Goal: Transaction & Acquisition: Purchase product/service

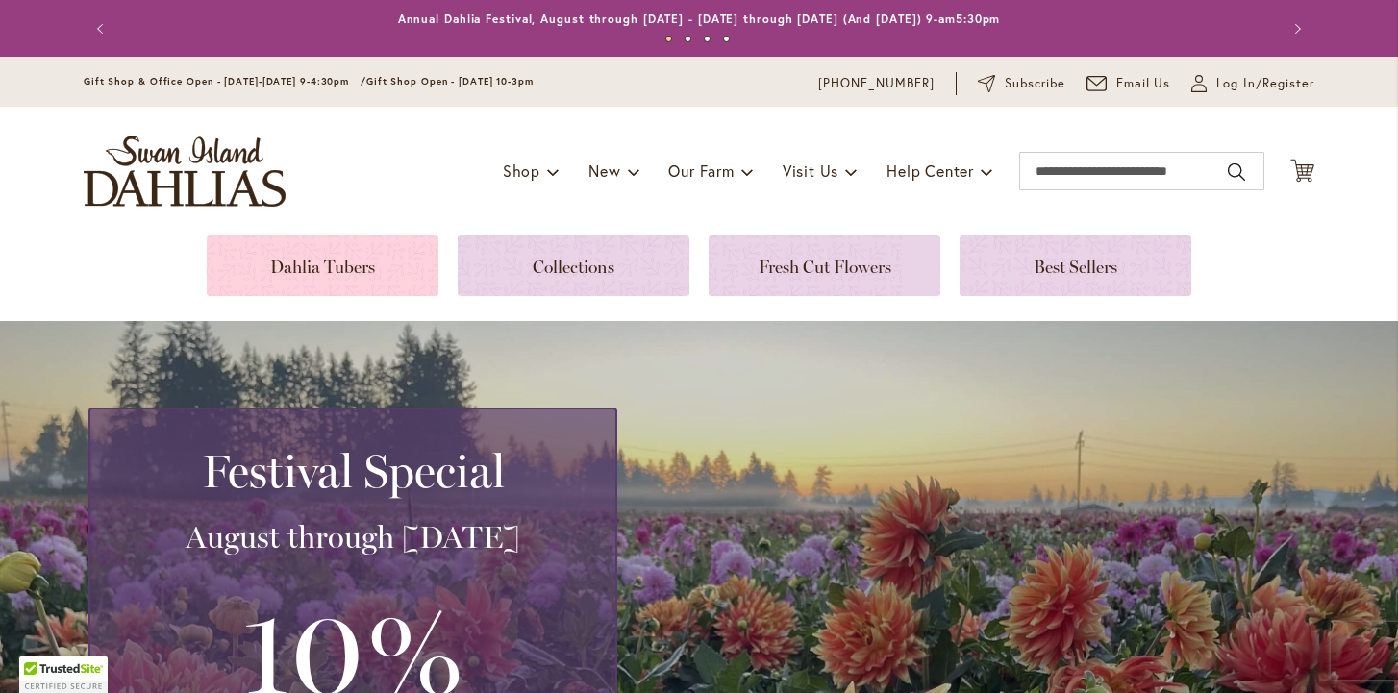
click at [335, 269] on link at bounding box center [323, 266] width 232 height 61
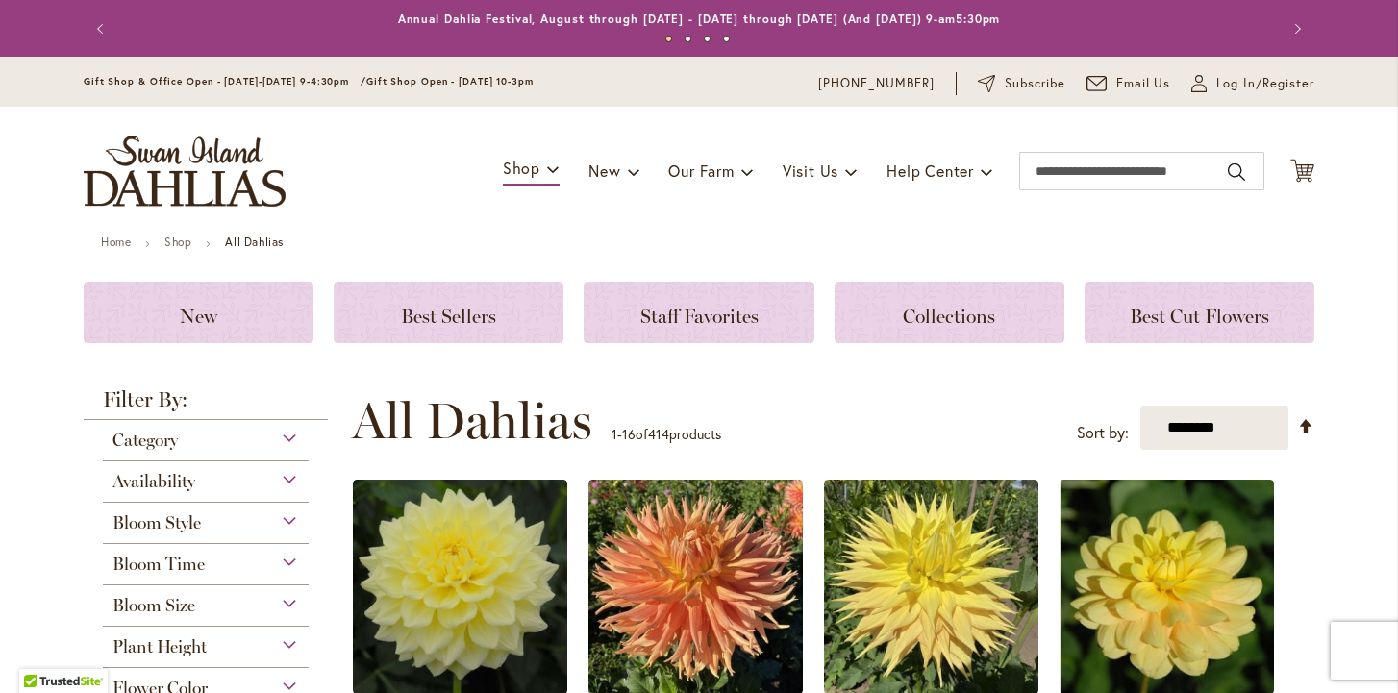
scroll to position [59, 0]
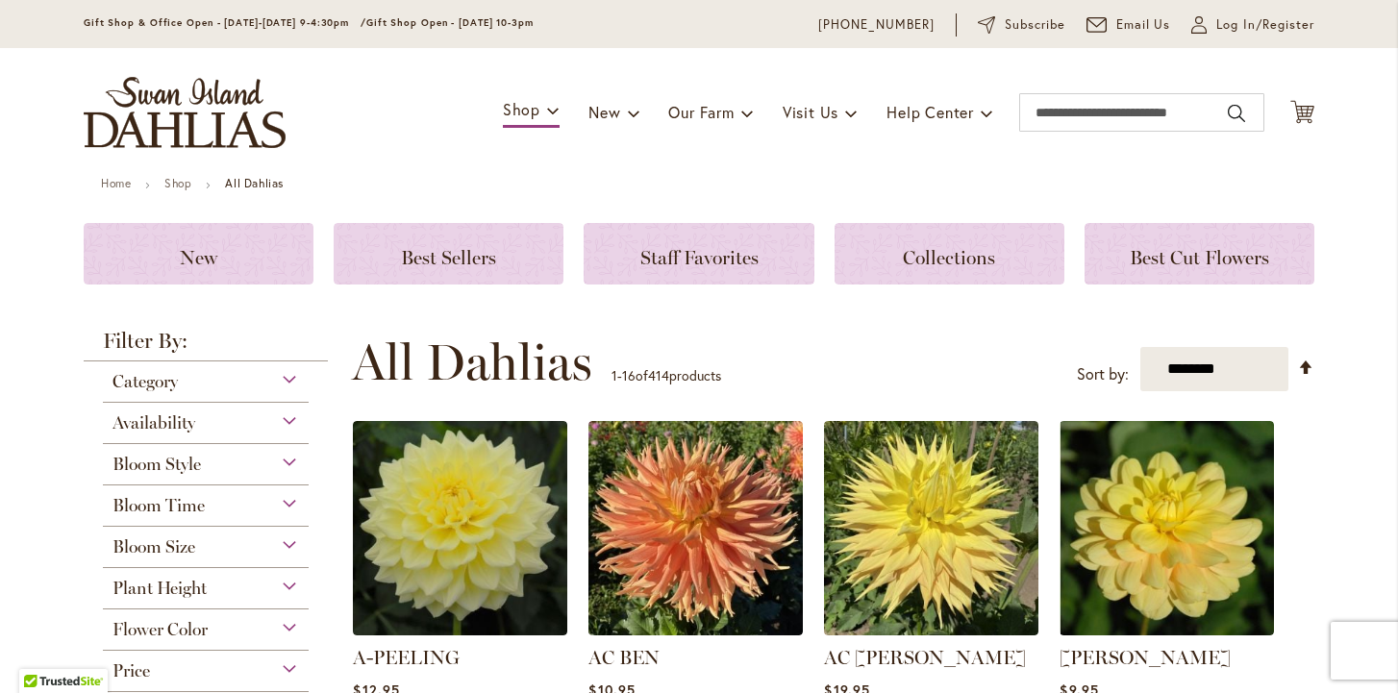
click at [250, 463] on div "Bloom Style" at bounding box center [206, 459] width 206 height 31
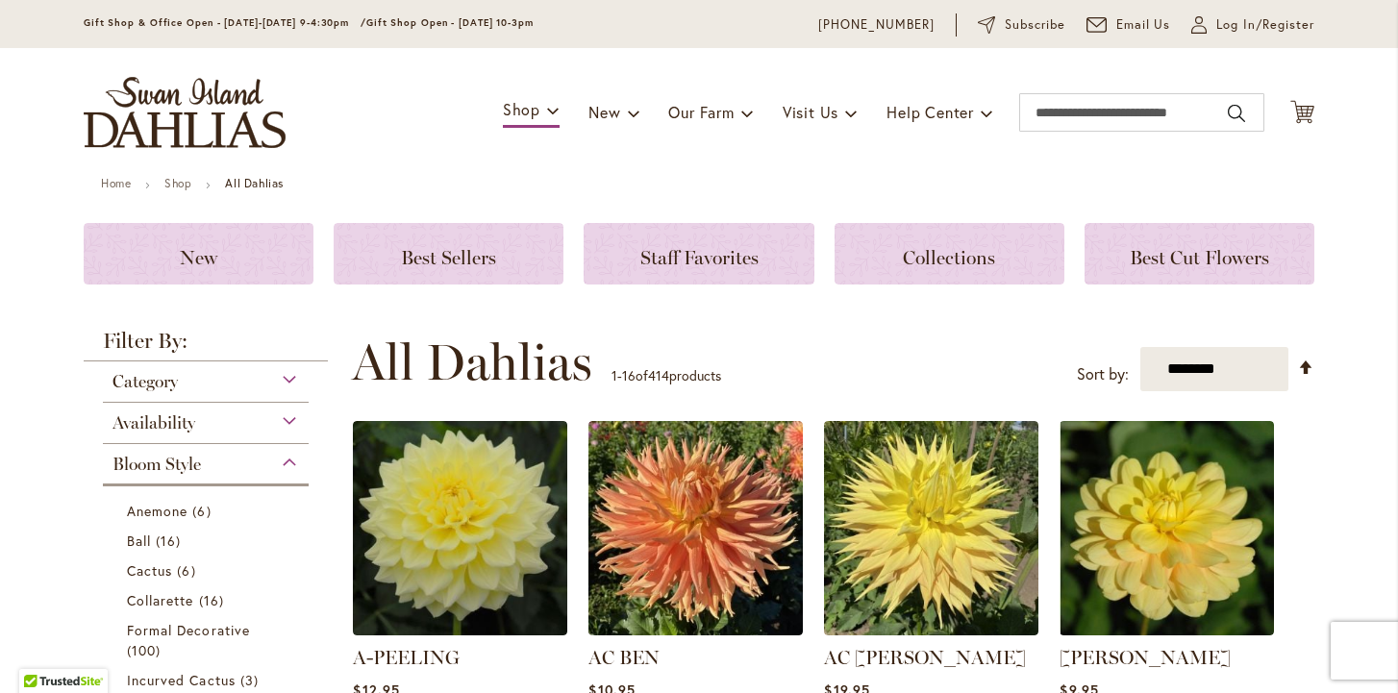
scroll to position [503, 0]
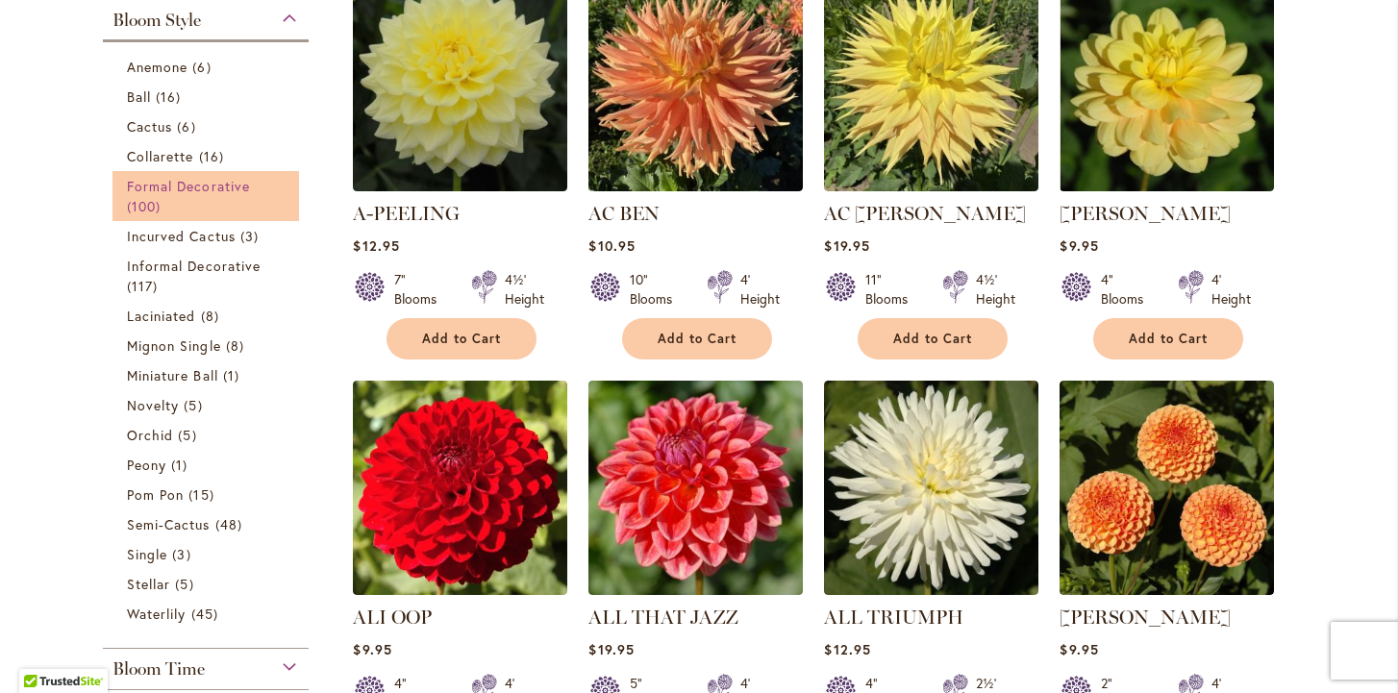
click at [189, 196] on link "Formal Decorative 100 items" at bounding box center [208, 196] width 163 height 40
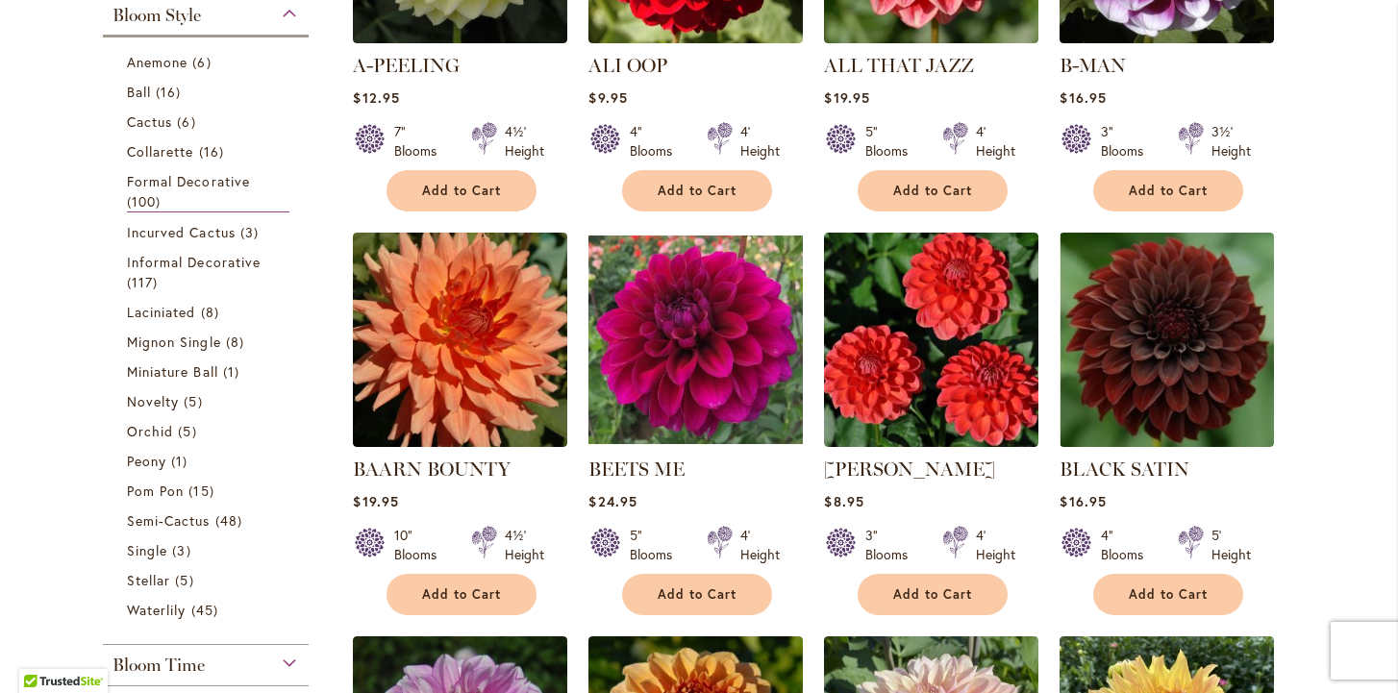
scroll to position [609, 0]
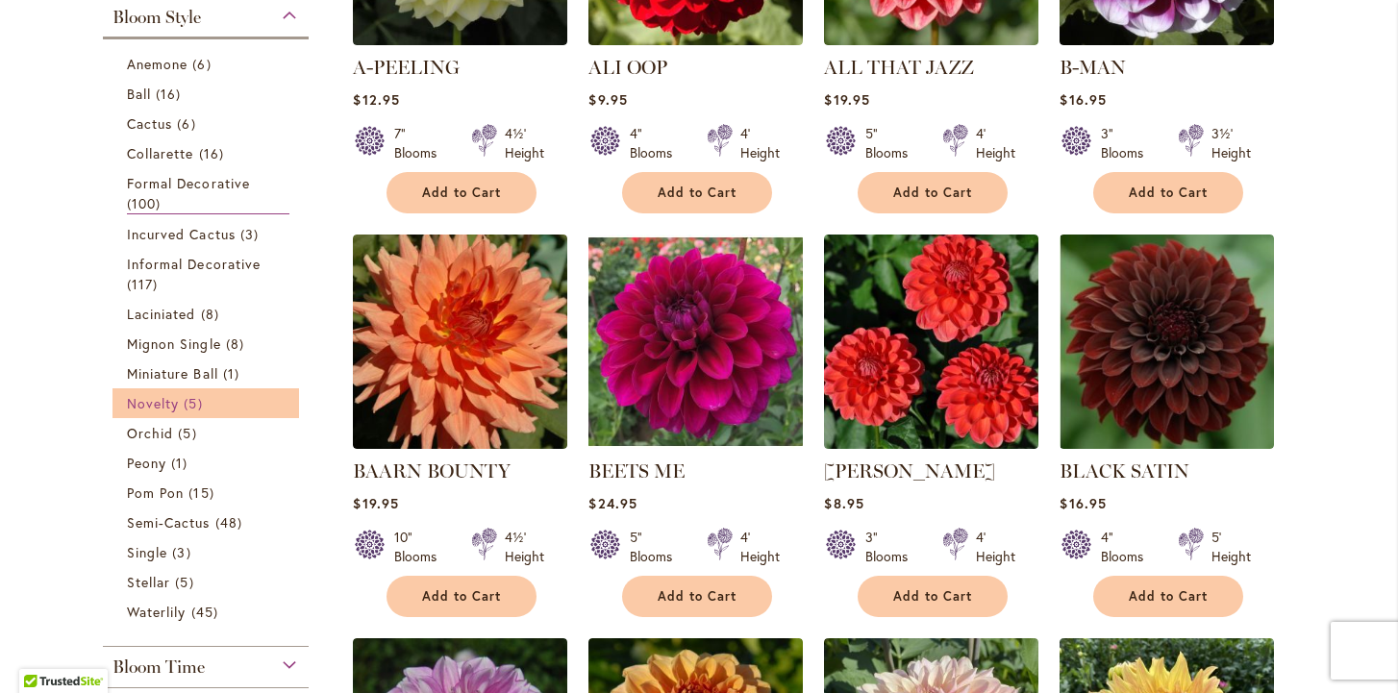
click at [171, 399] on span "Novelty" at bounding box center [153, 403] width 52 height 18
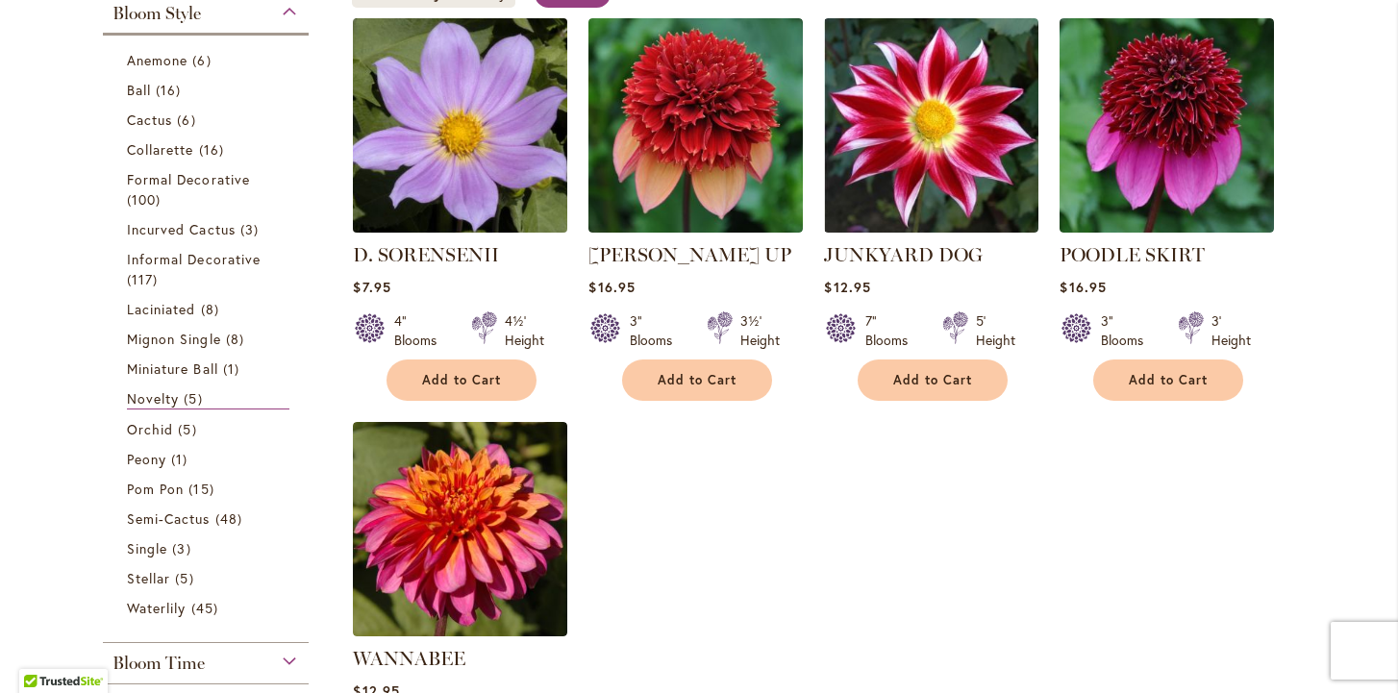
scroll to position [423, 0]
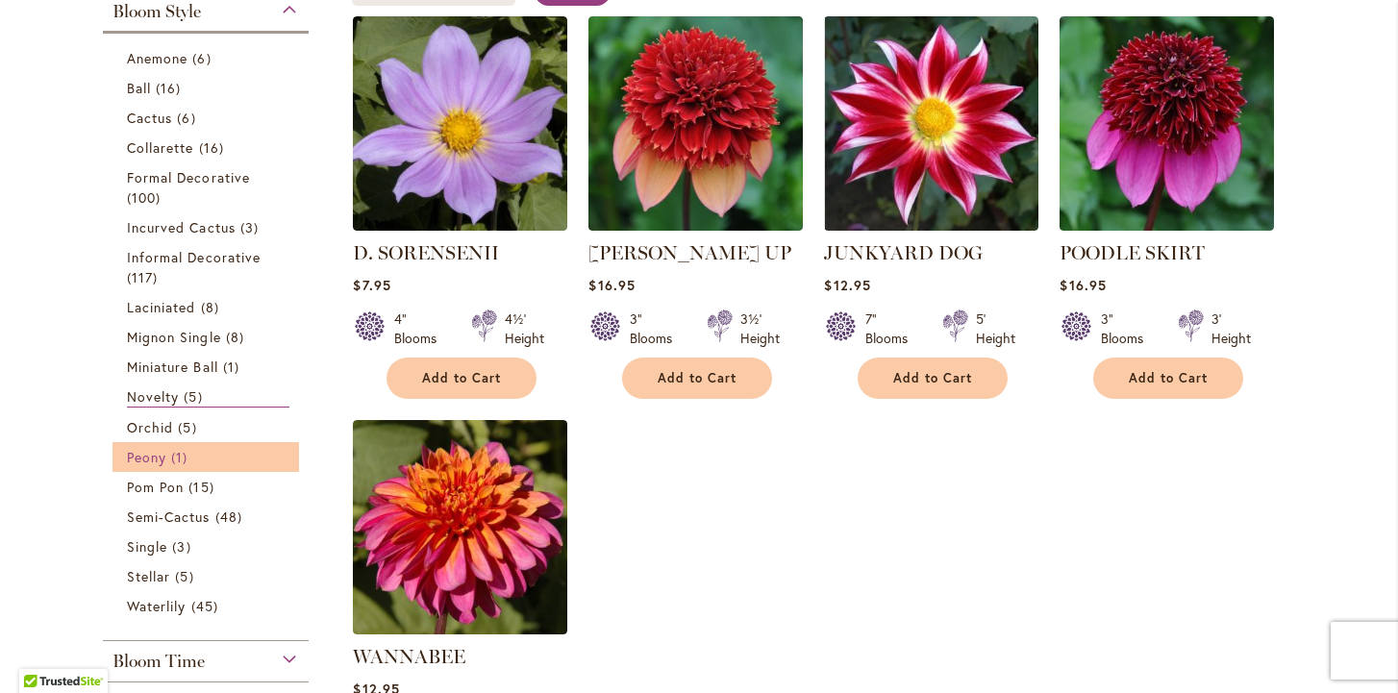
click at [144, 465] on span "Peony" at bounding box center [146, 457] width 39 height 18
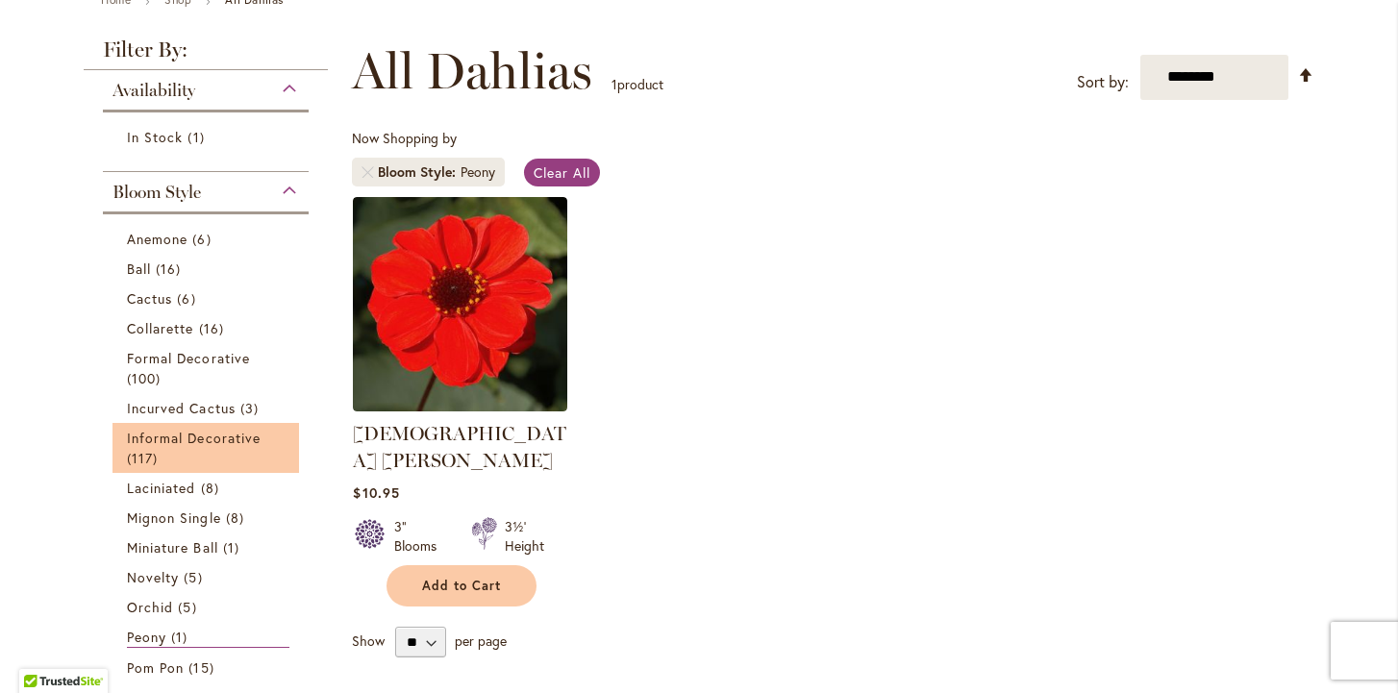
scroll to position [248, 0]
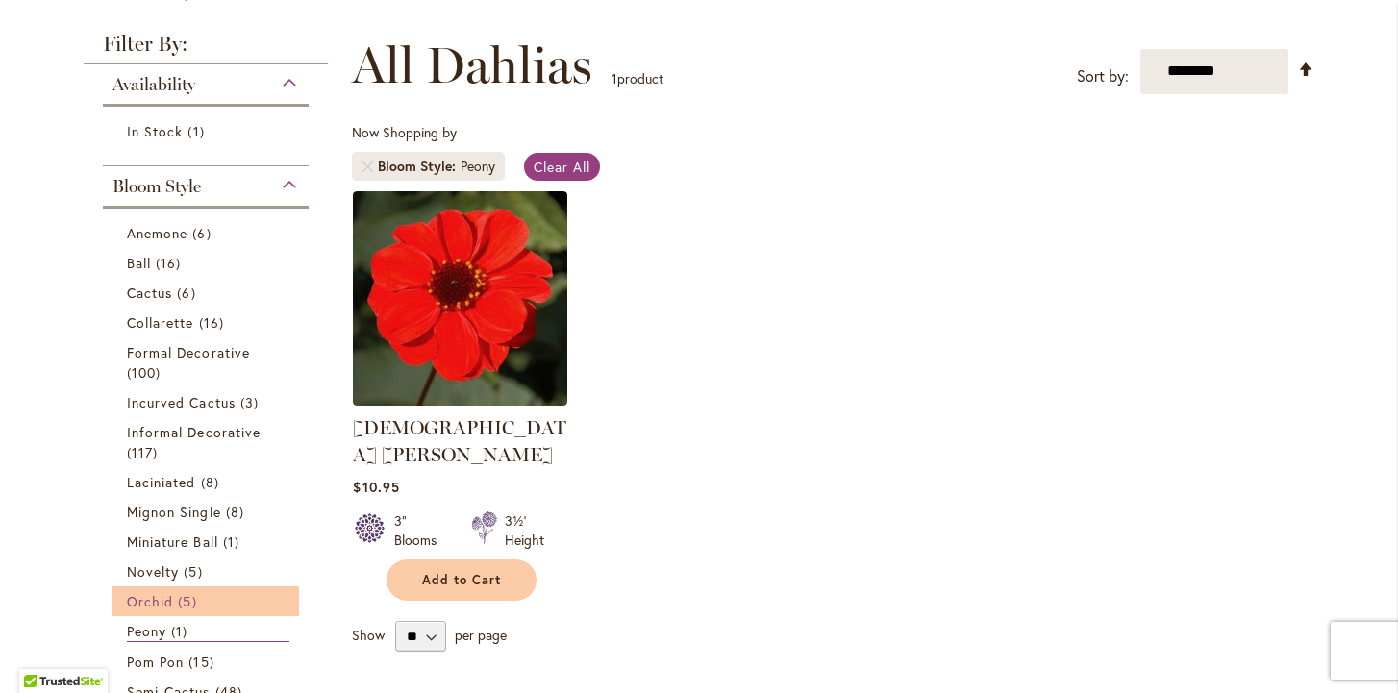
click at [199, 594] on span "5 items" at bounding box center [189, 601] width 23 height 20
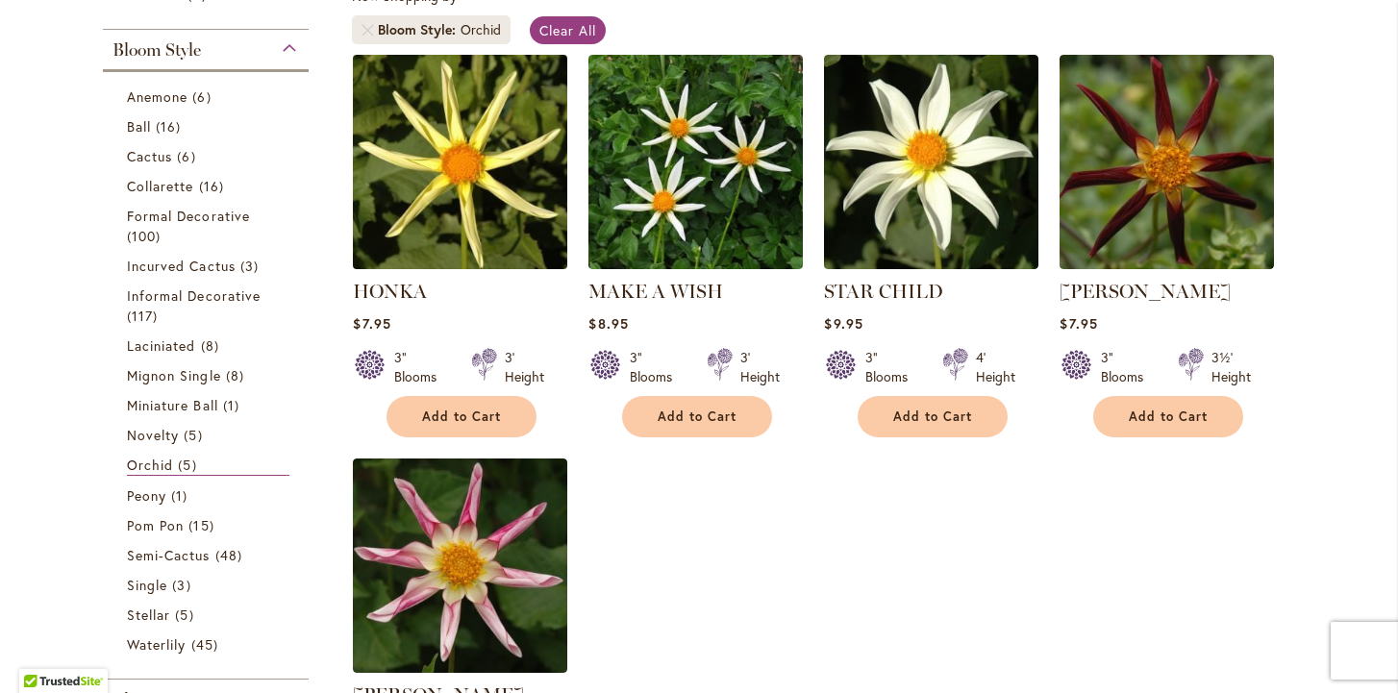
scroll to position [388, 0]
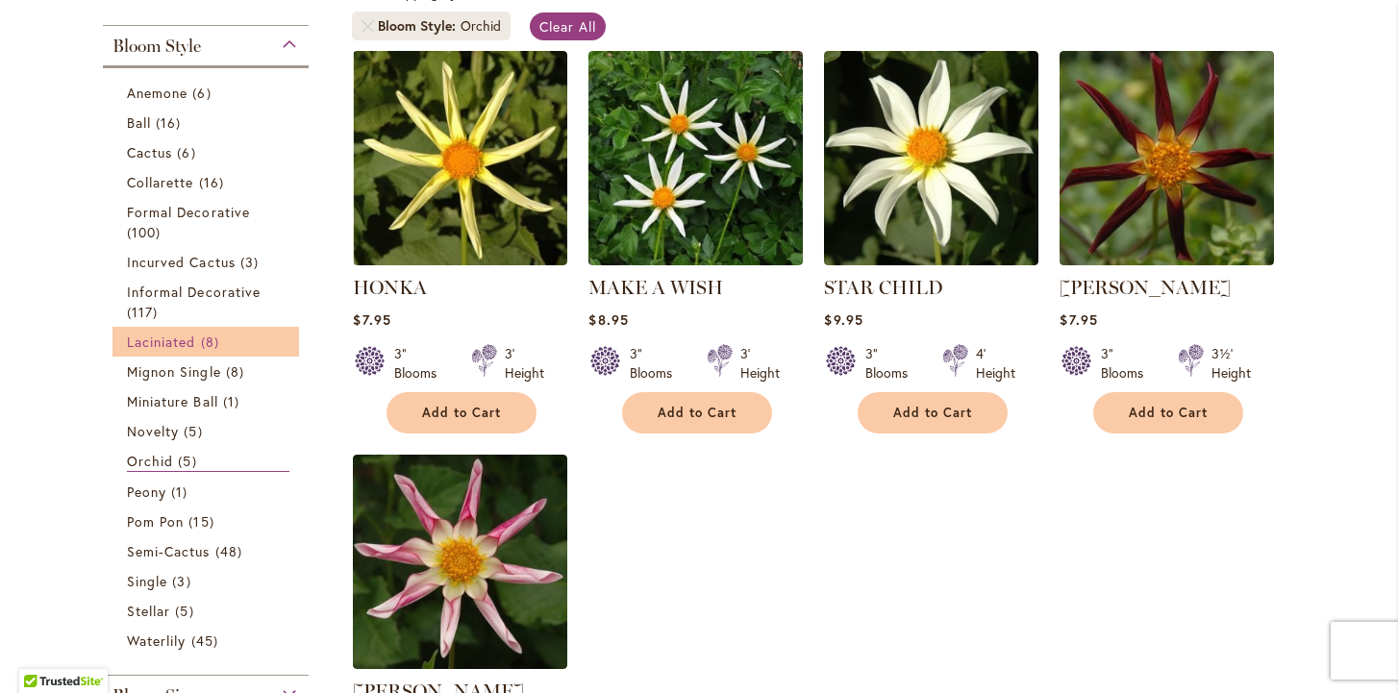
click at [199, 341] on link "Laciniated 8 items" at bounding box center [208, 342] width 163 height 20
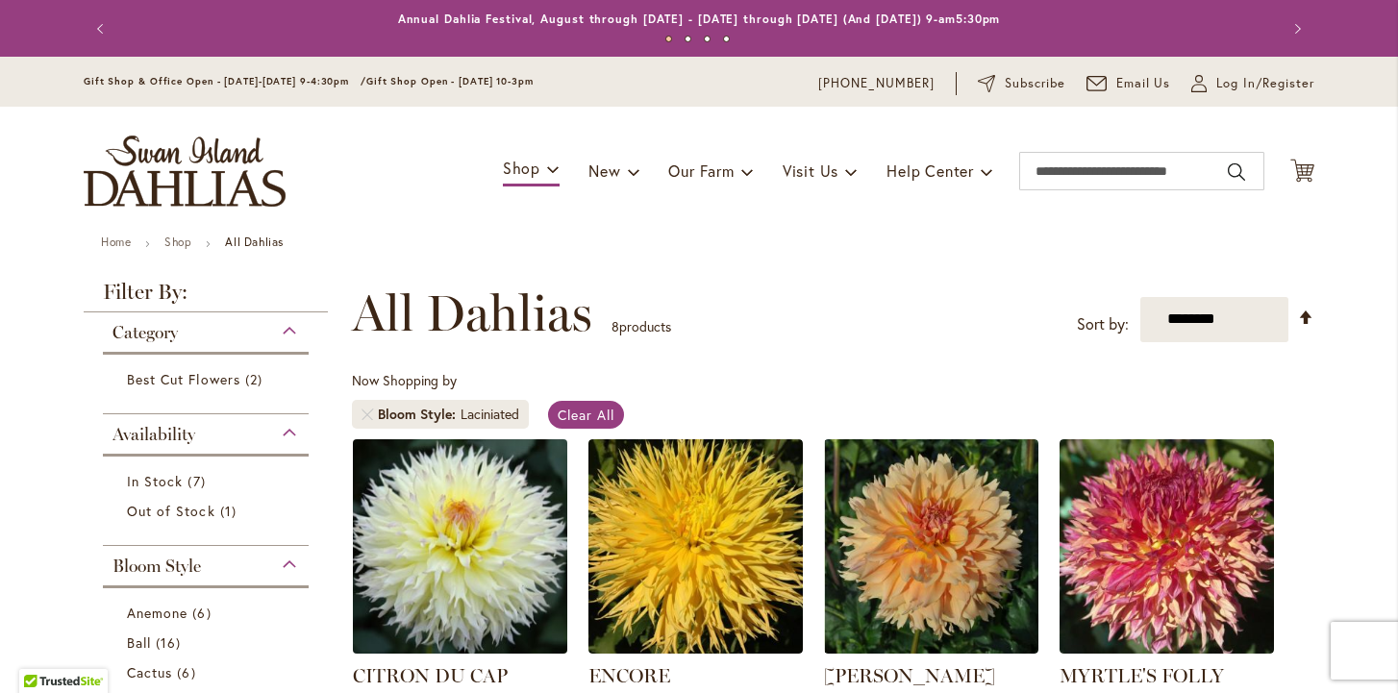
click at [473, 508] on img at bounding box center [460, 546] width 225 height 225
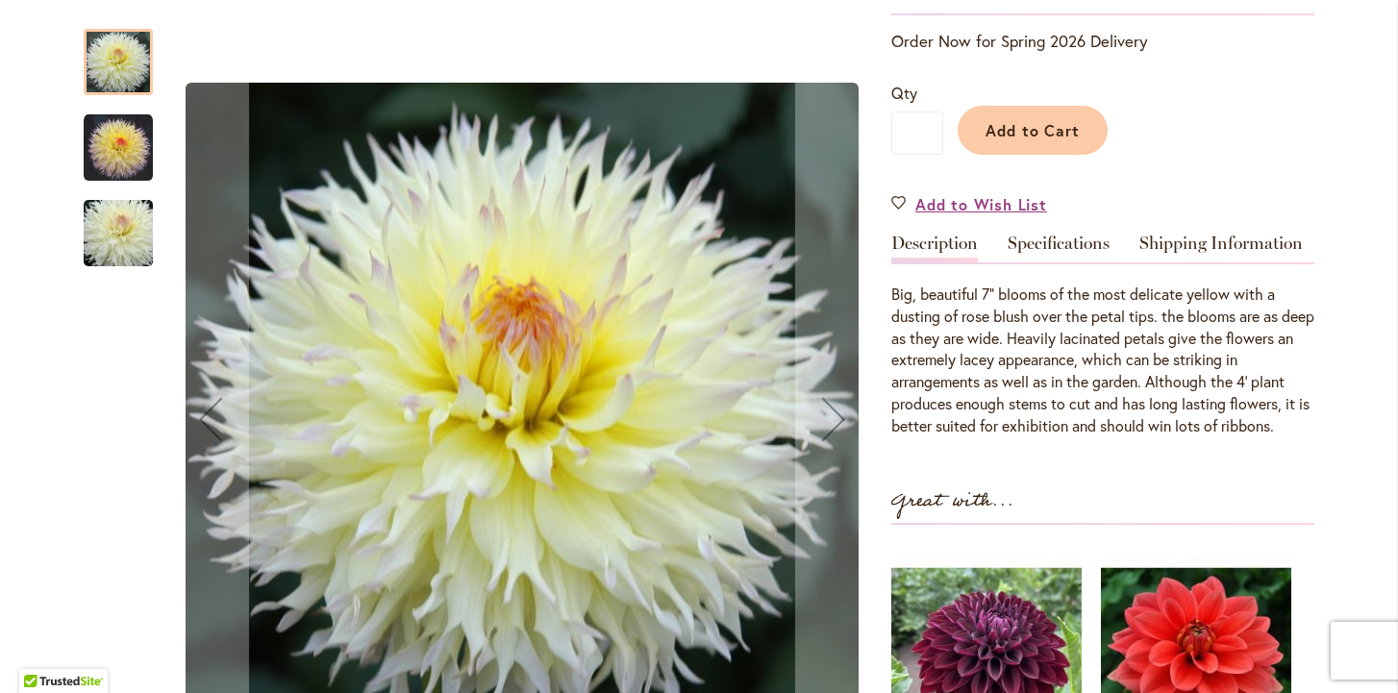
scroll to position [431, 0]
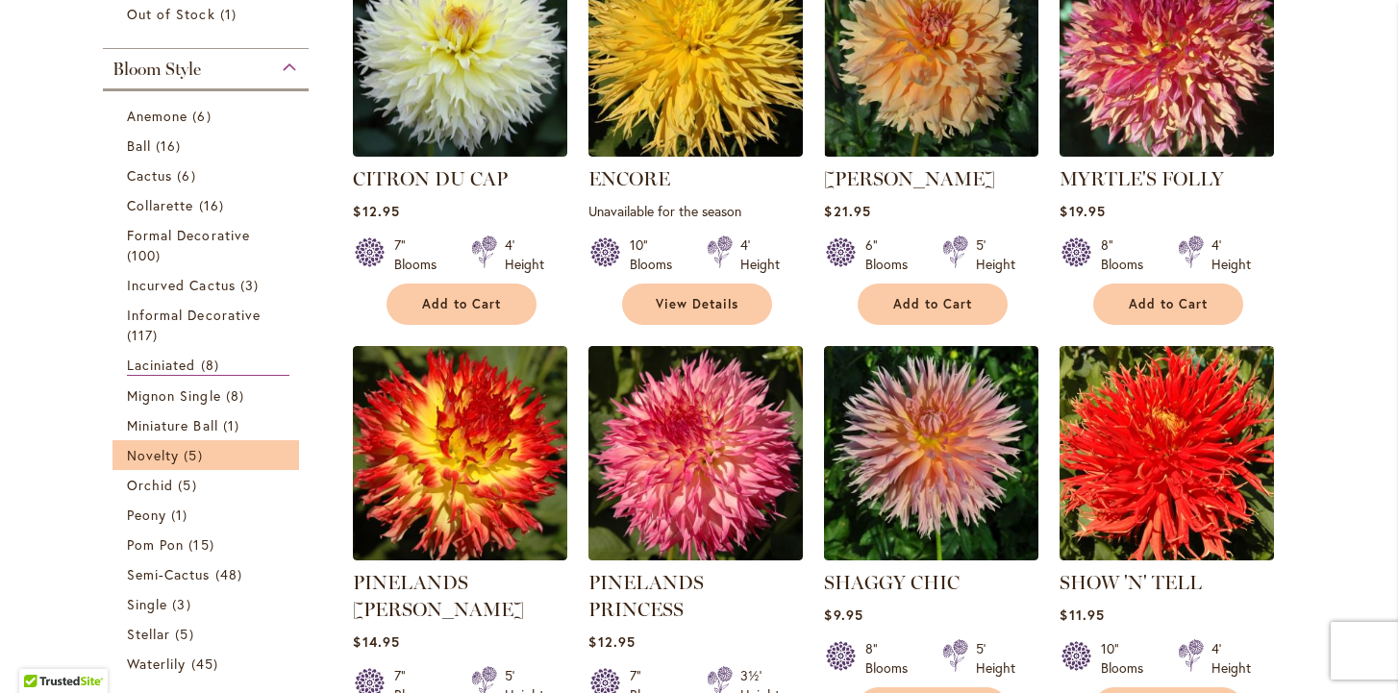
scroll to position [499, 0]
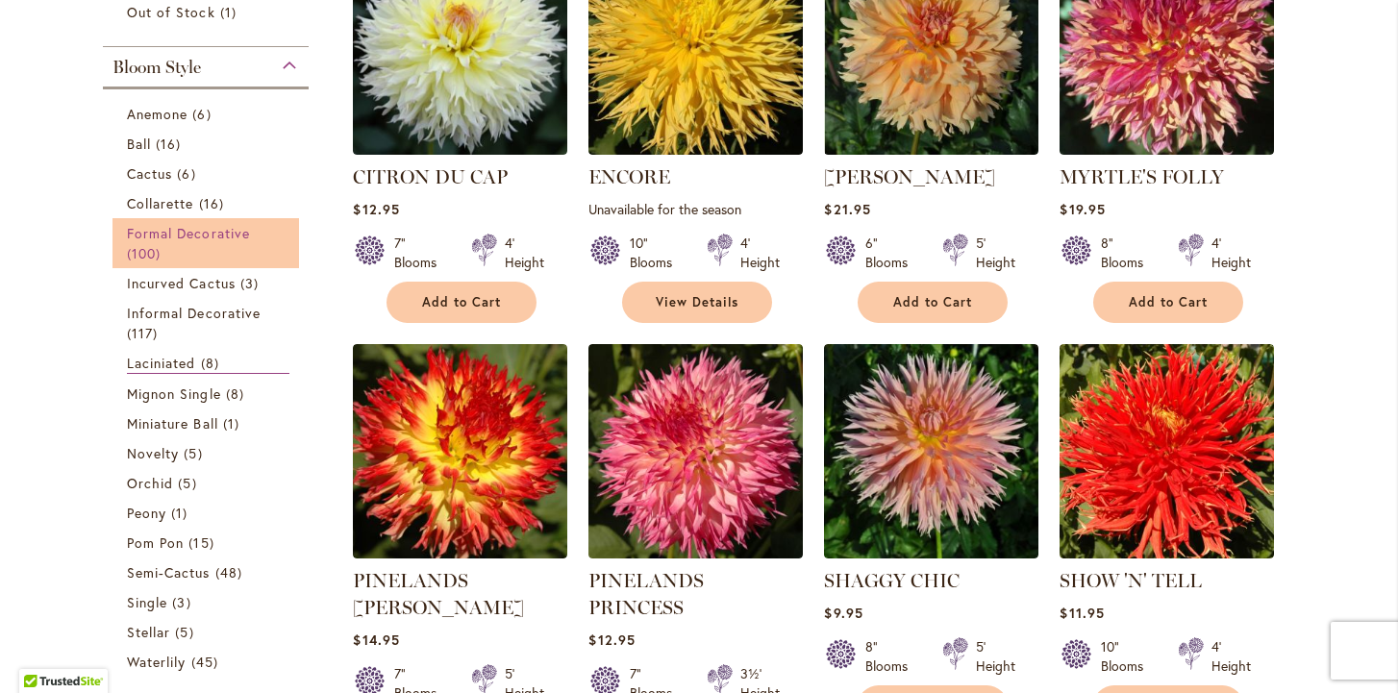
click at [164, 236] on span "Formal Decorative" at bounding box center [188, 233] width 123 height 18
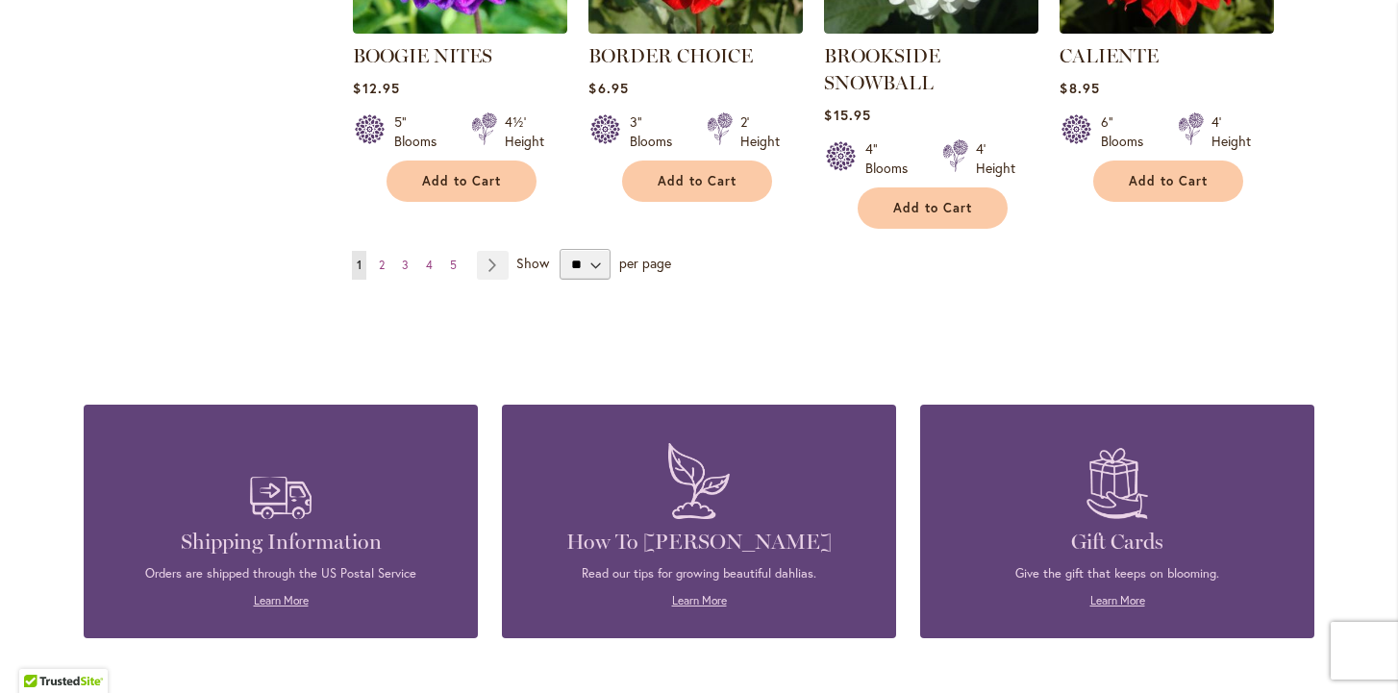
scroll to position [1869, 0]
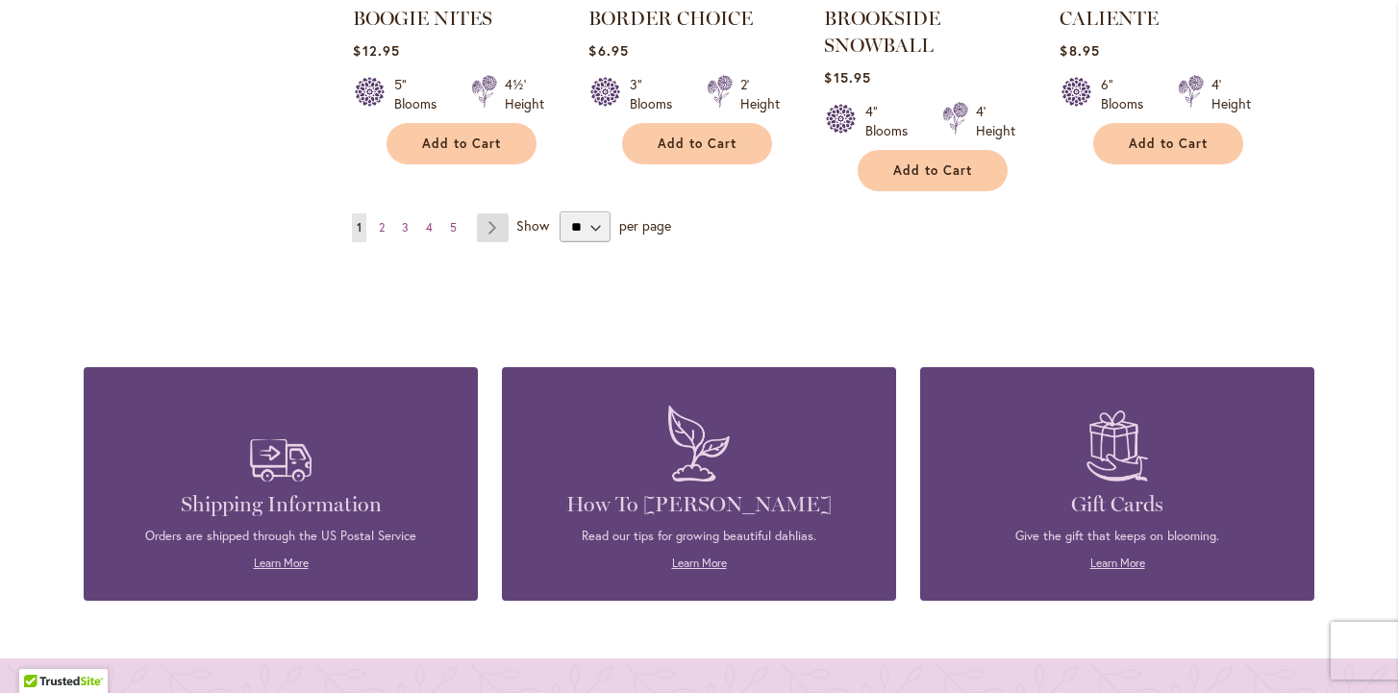
click at [493, 221] on link "Page Next" at bounding box center [493, 227] width 32 height 29
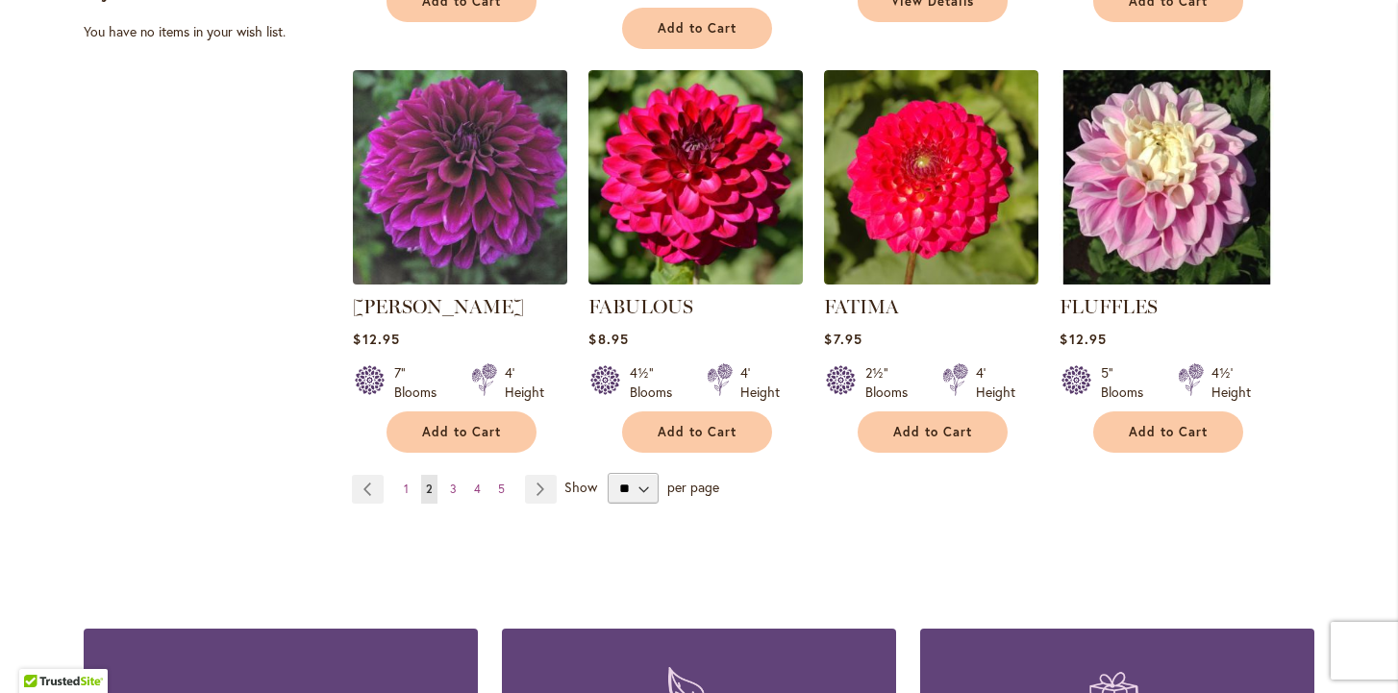
scroll to position [1619, 0]
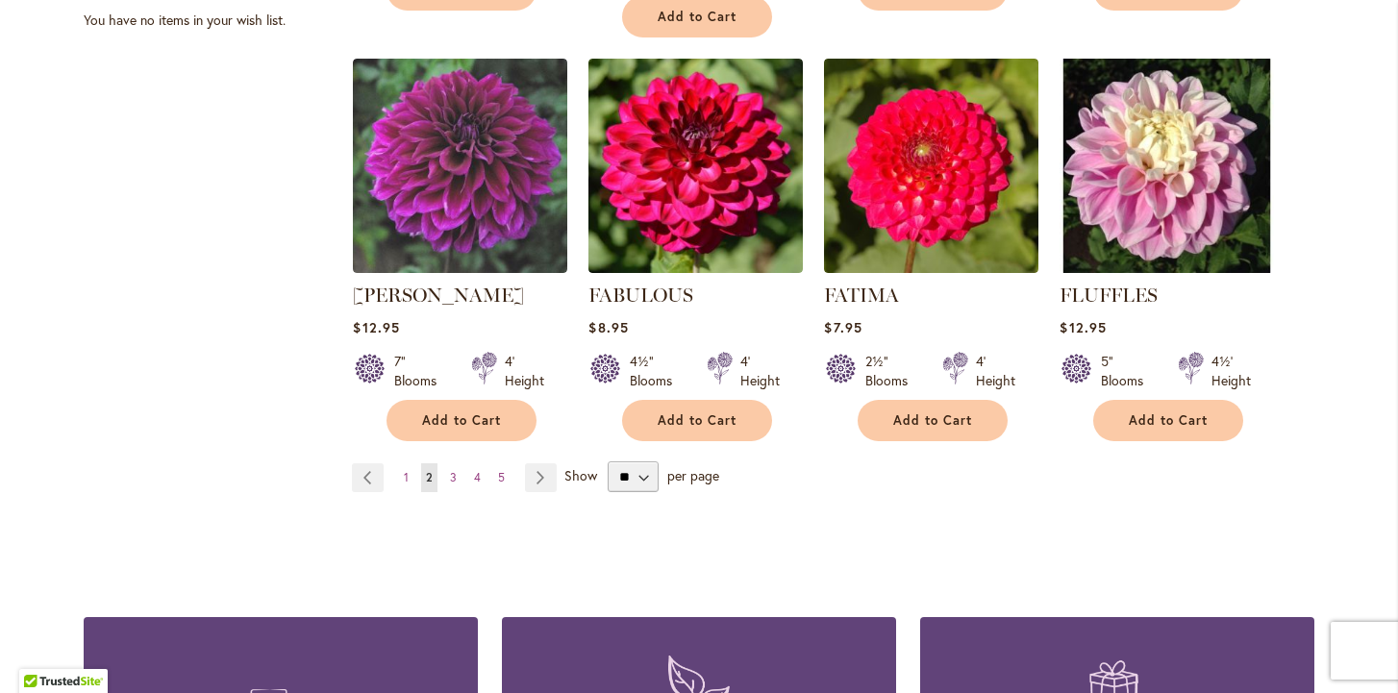
drag, startPoint x: 540, startPoint y: 328, endPoint x: 539, endPoint y: 444, distance: 116.4
click at [539, 463] on link "Page Next" at bounding box center [541, 477] width 32 height 29
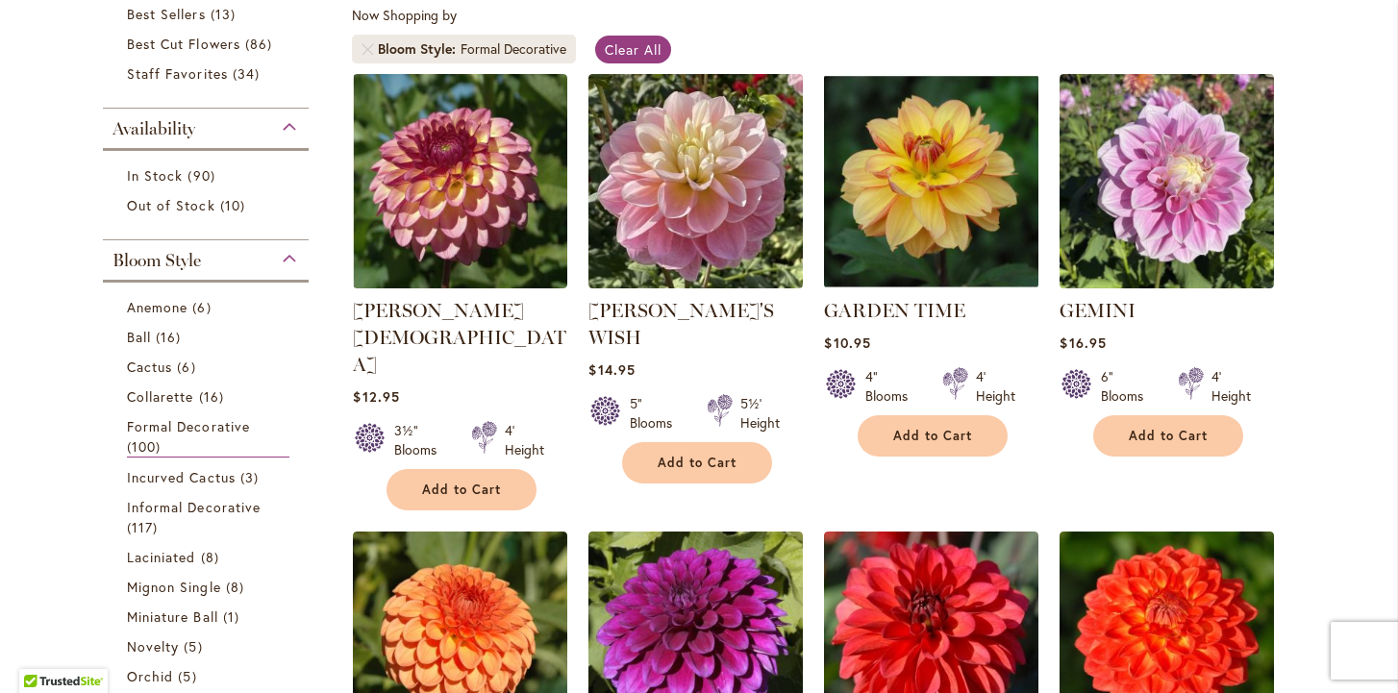
click at [539, 532] on img at bounding box center [460, 639] width 214 height 214
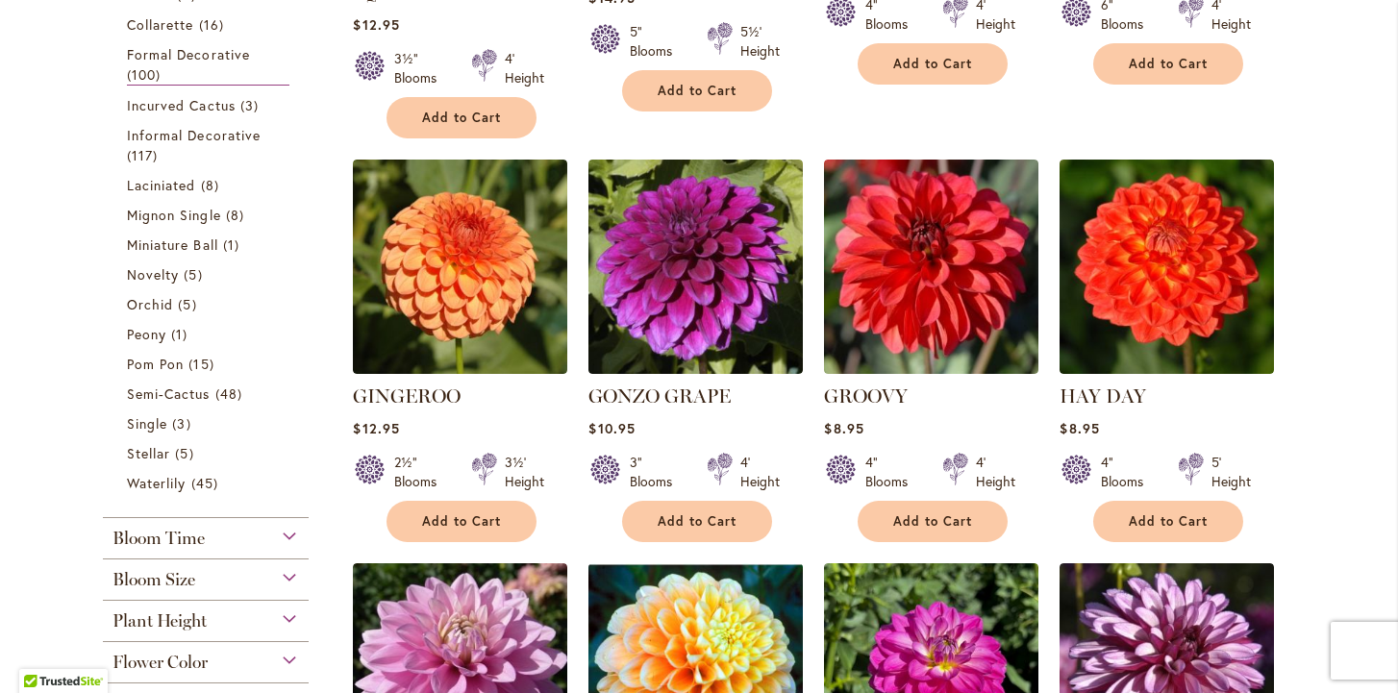
scroll to position [753, 0]
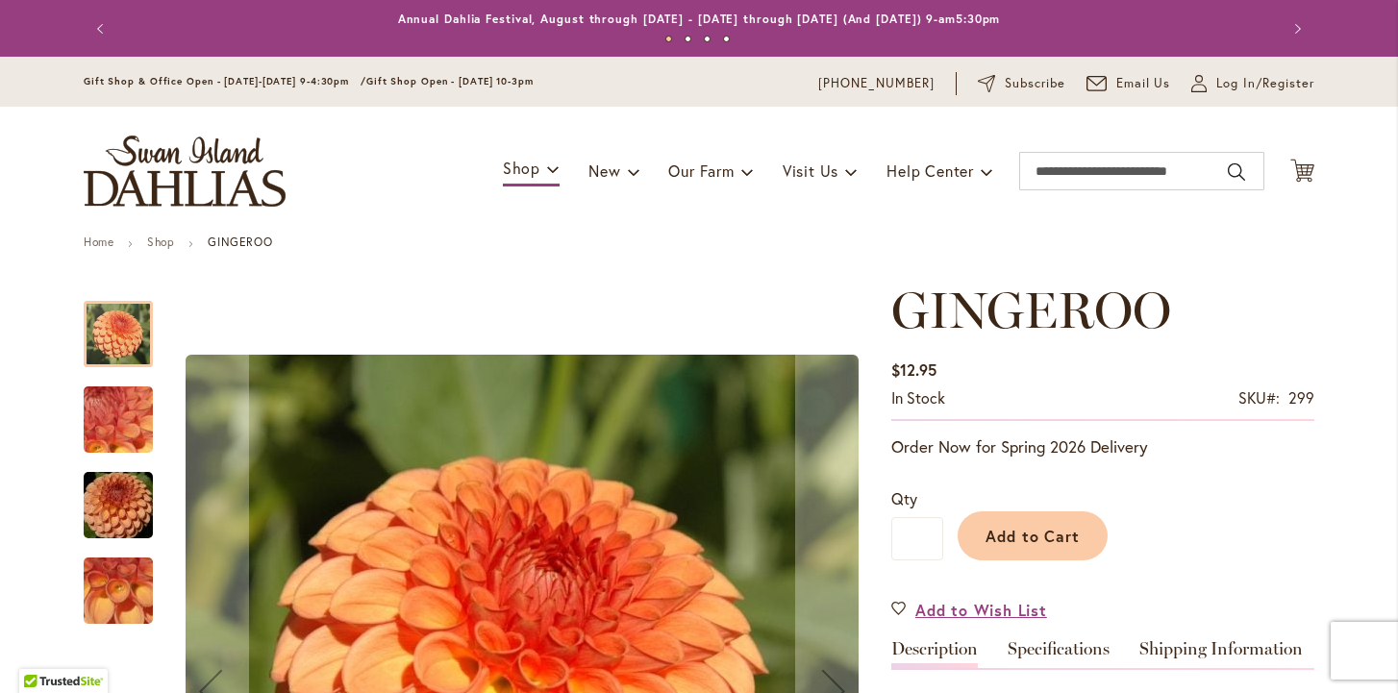
scroll to position [178, 0]
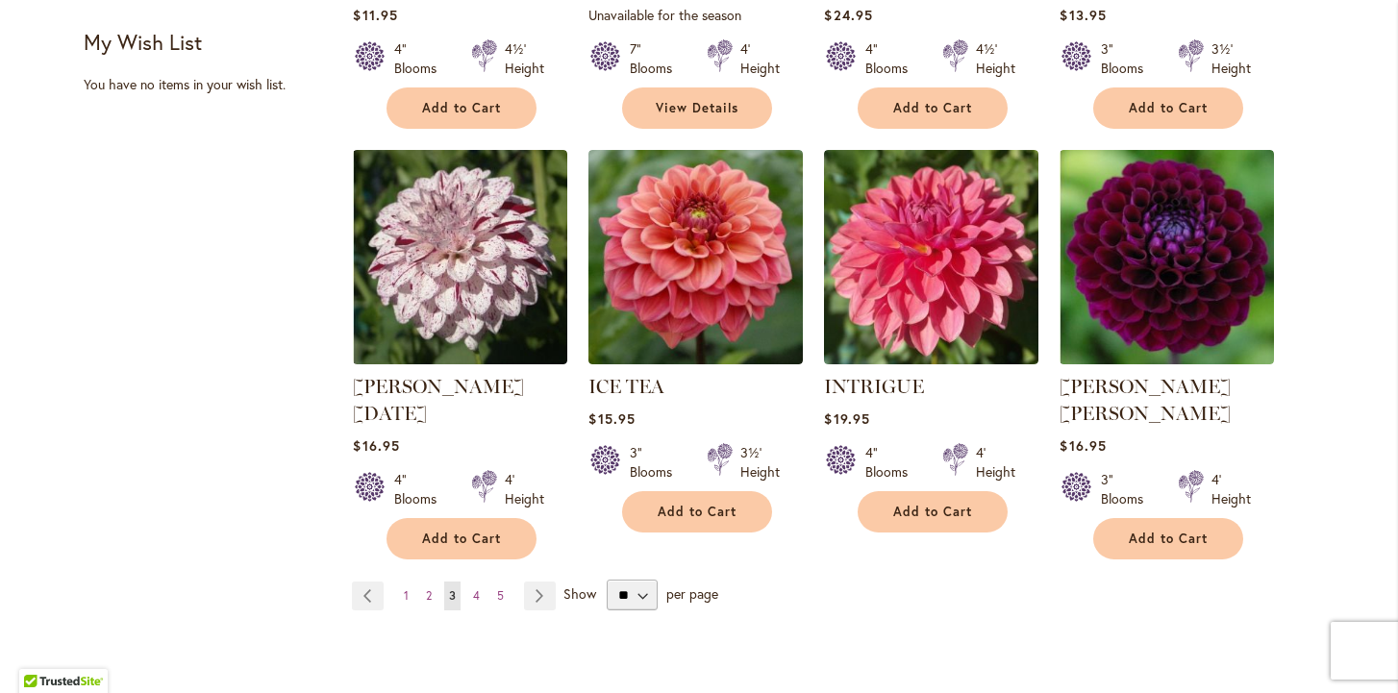
scroll to position [1569, 0]
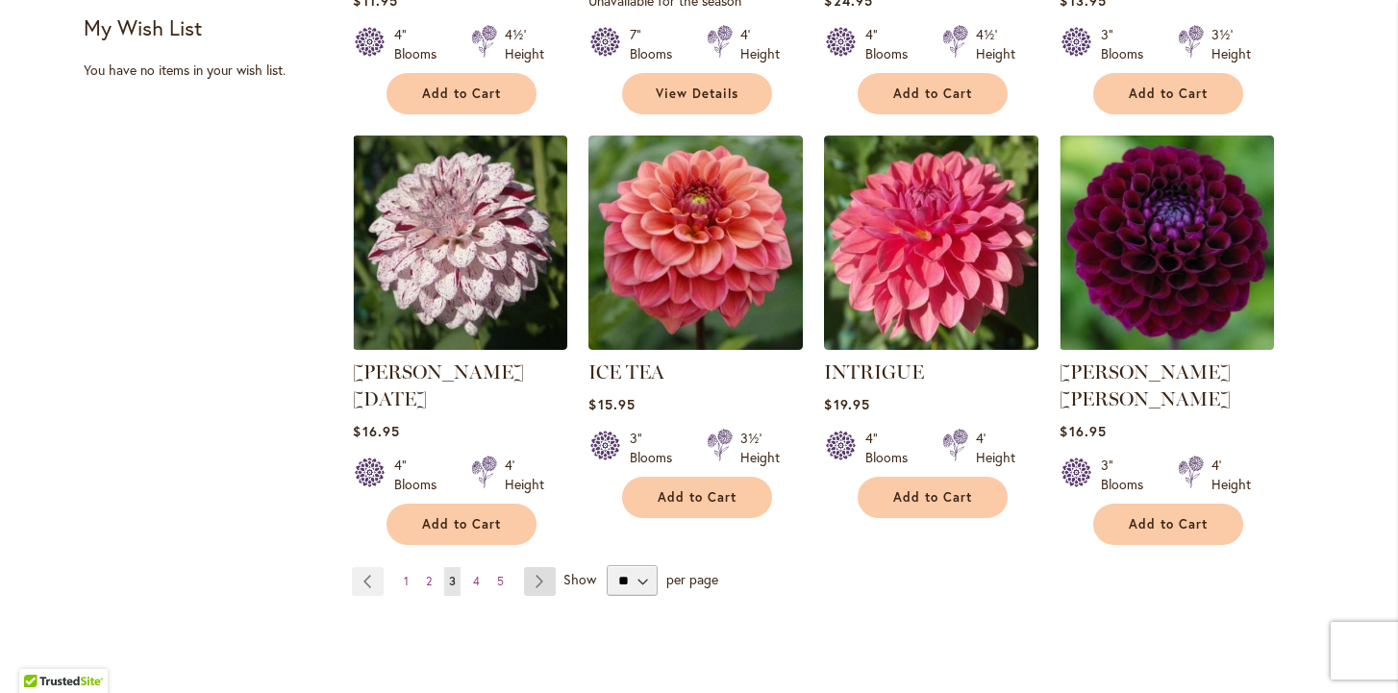
click at [540, 567] on link "Page Next" at bounding box center [540, 581] width 32 height 29
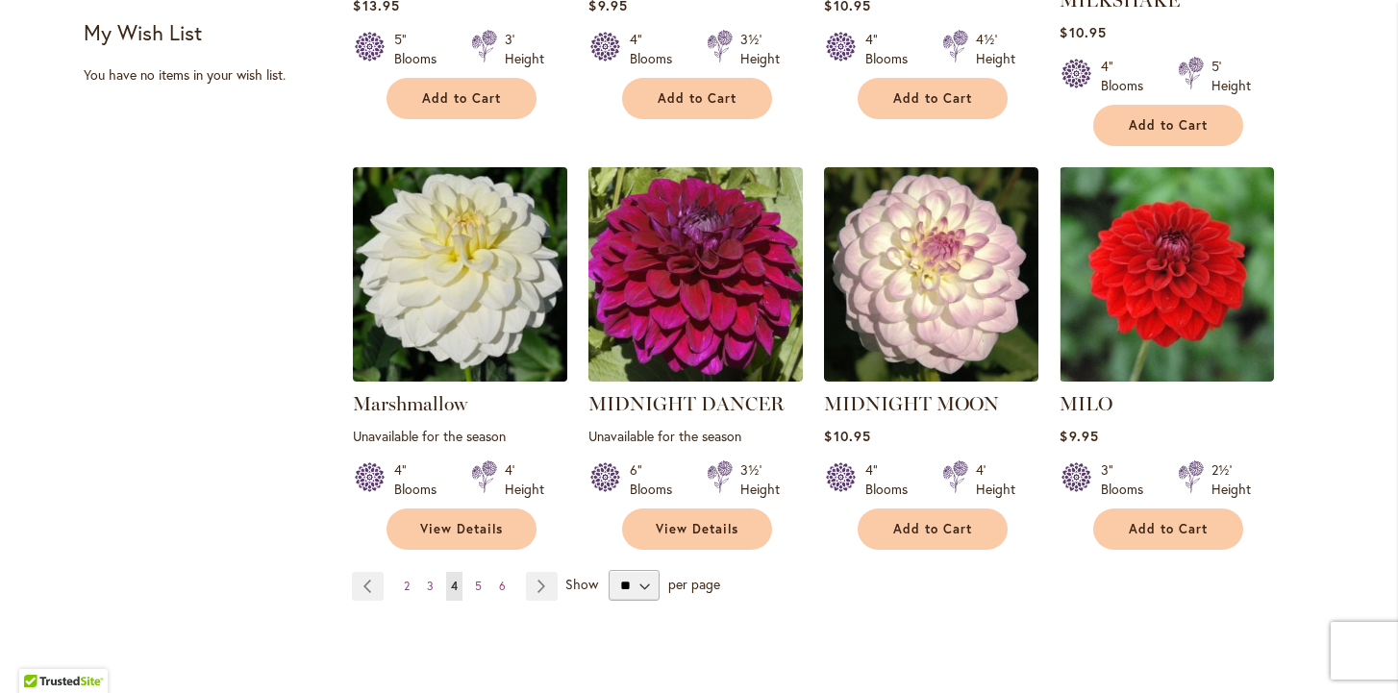
scroll to position [1567, 0]
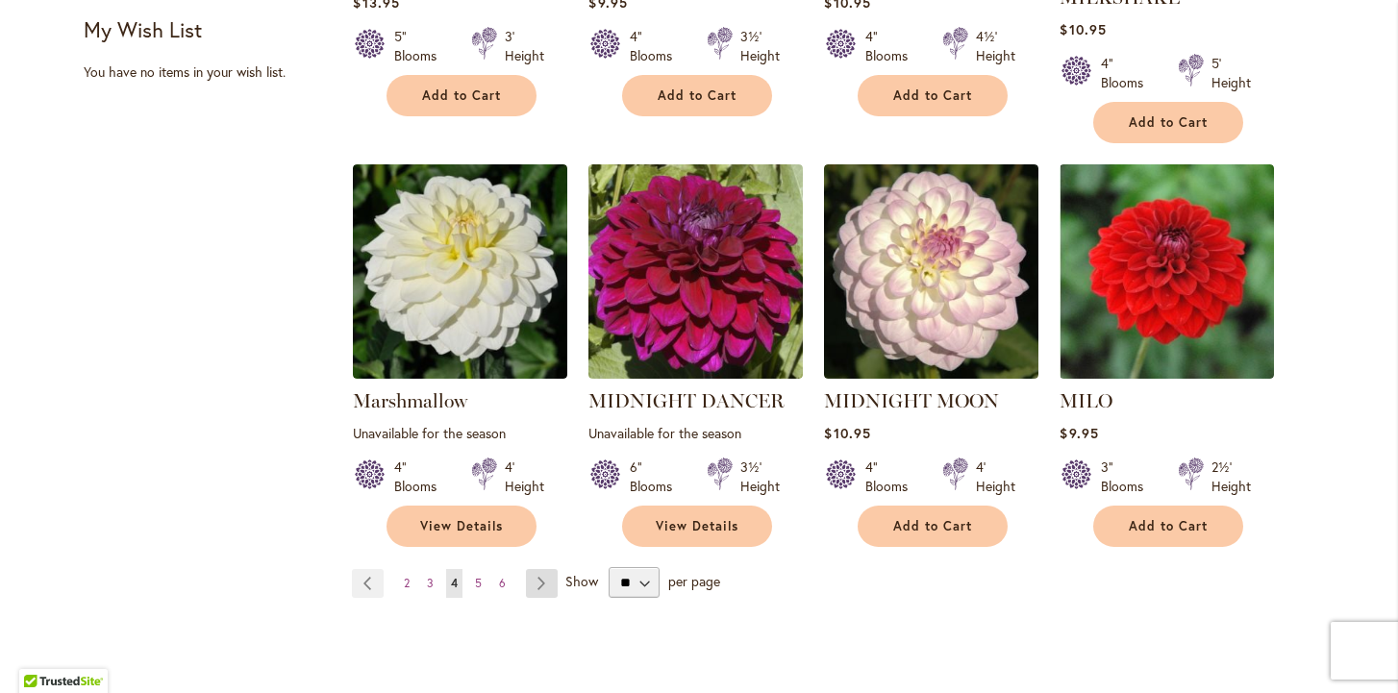
click at [542, 569] on link "Page Next" at bounding box center [542, 583] width 32 height 29
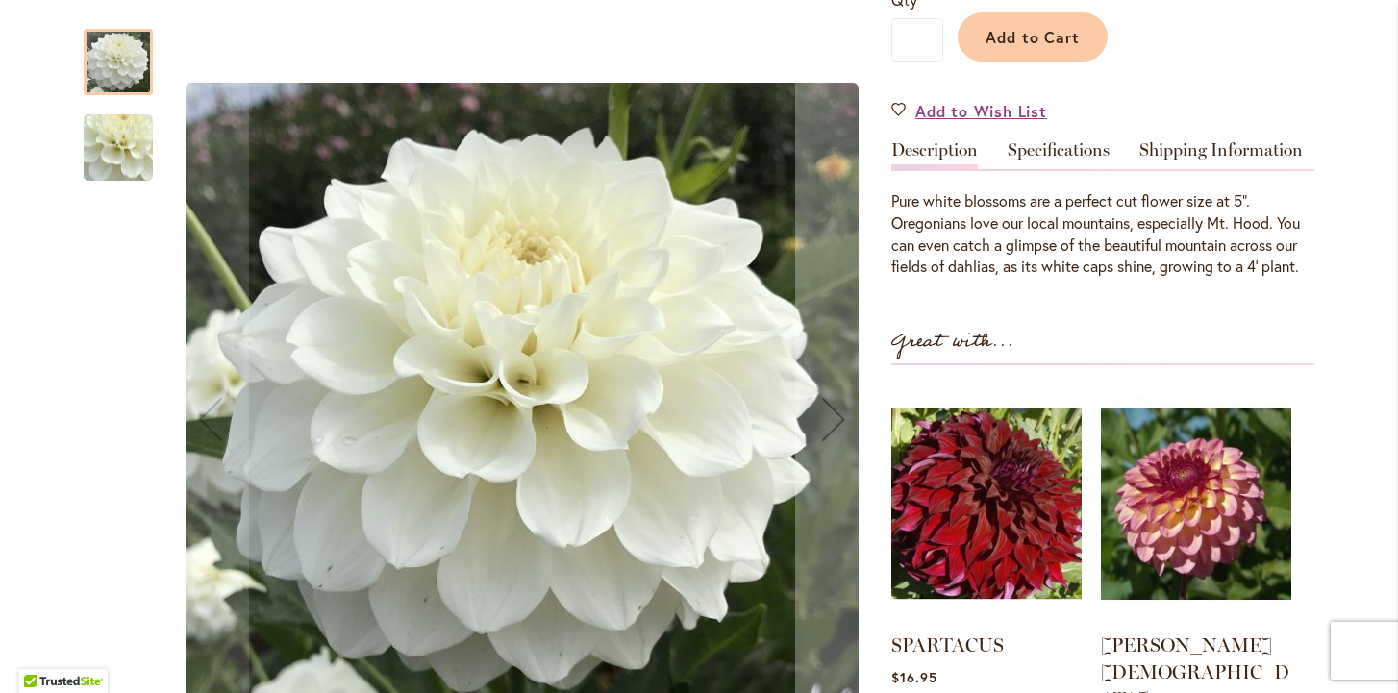
scroll to position [498, 0]
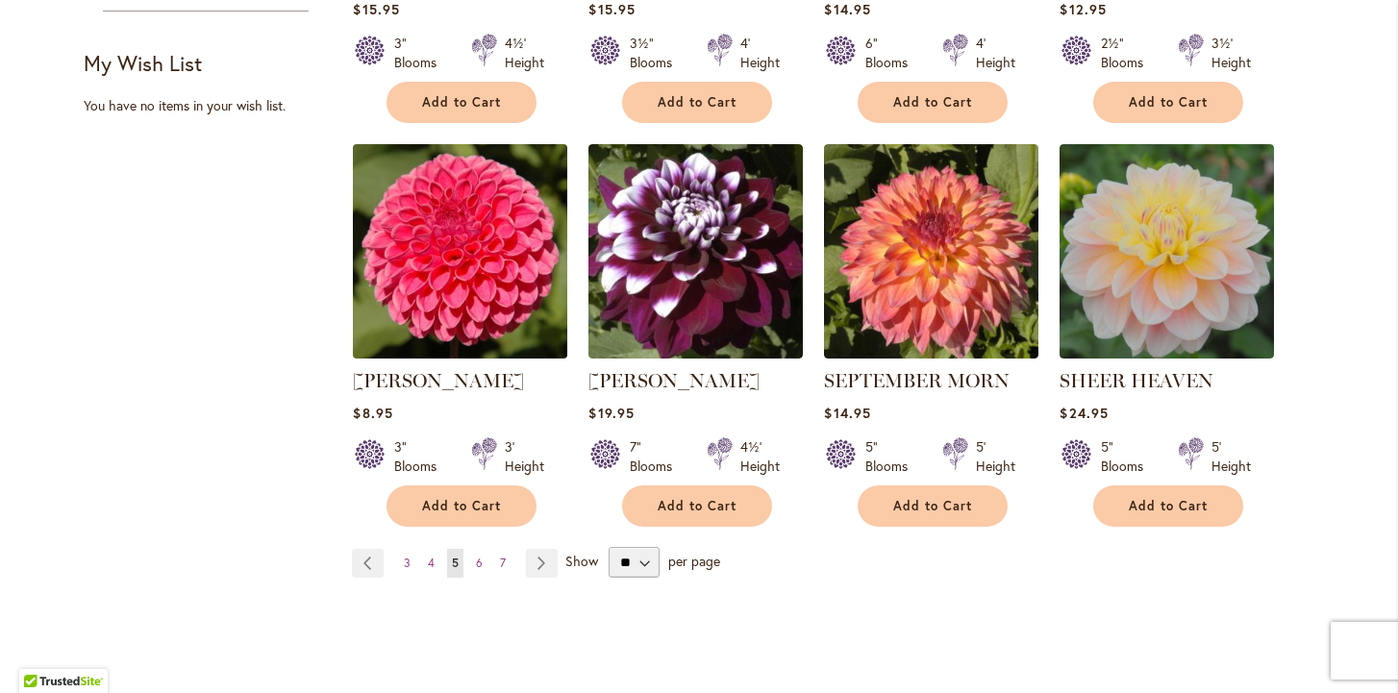
scroll to position [1531, 0]
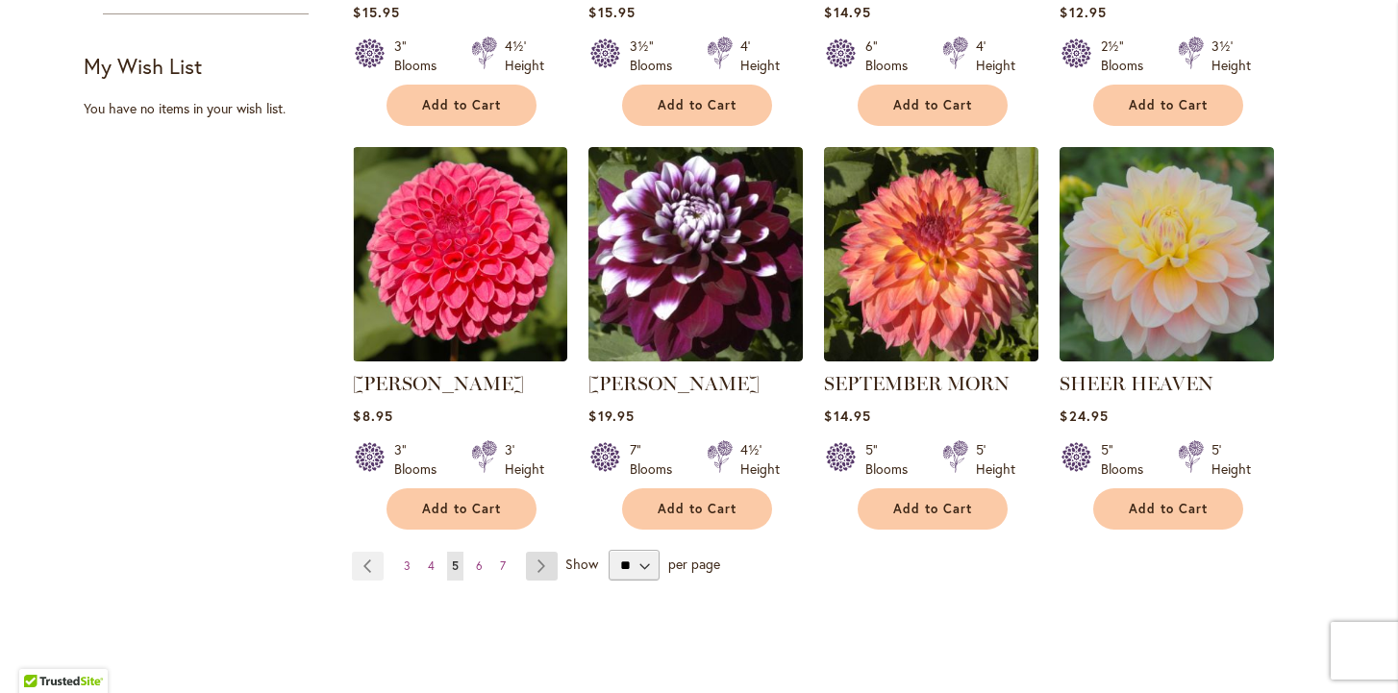
click at [540, 560] on link "Page Next" at bounding box center [542, 566] width 32 height 29
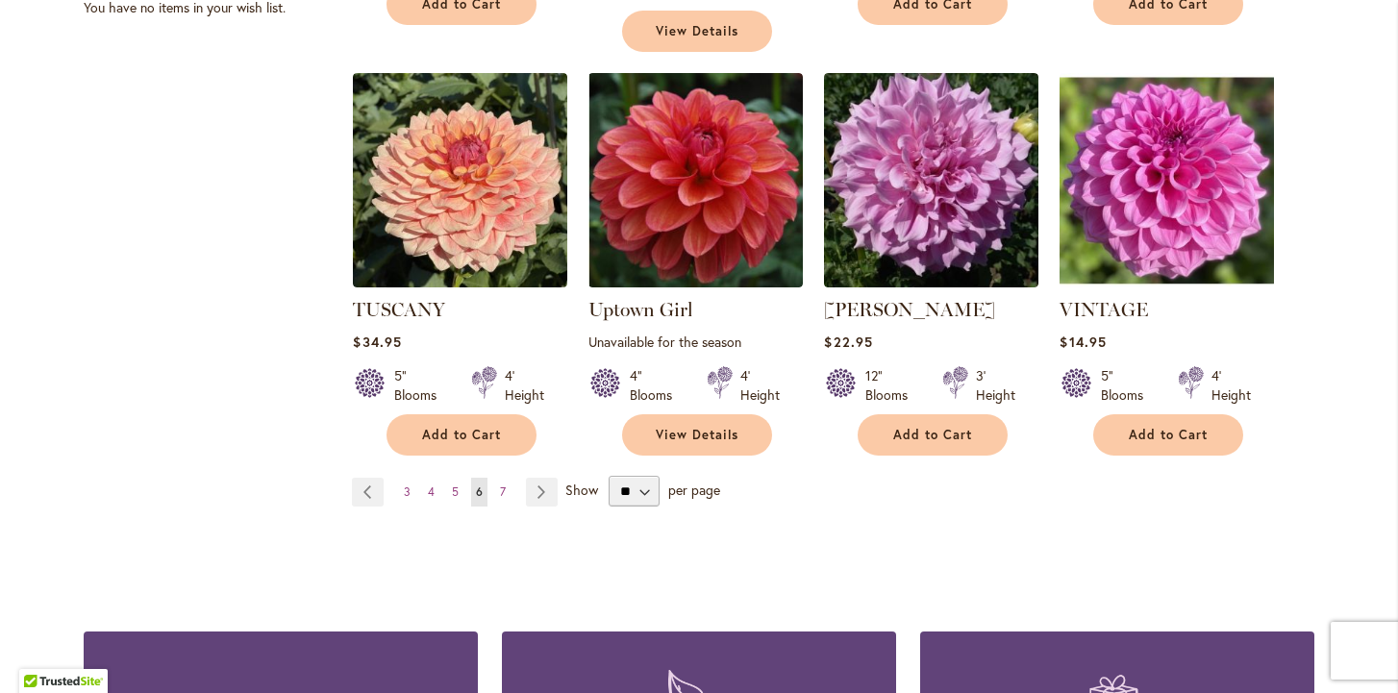
scroll to position [1651, 0]
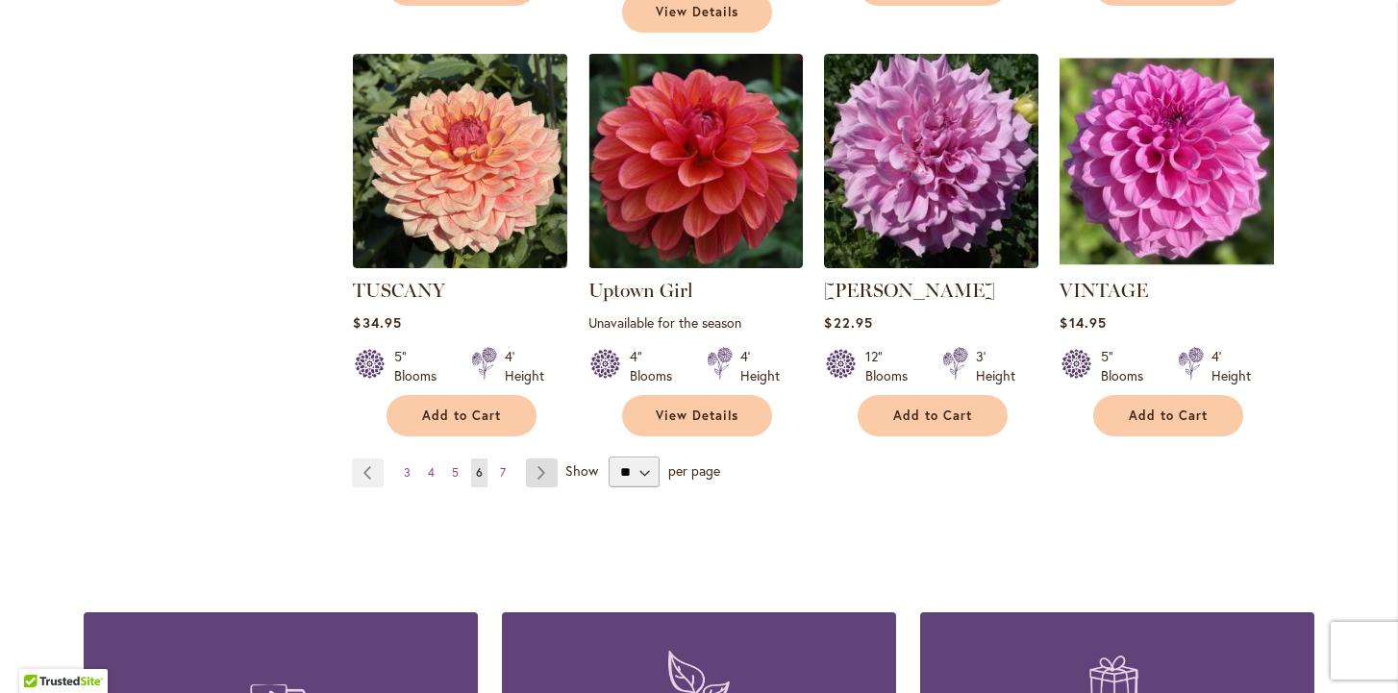
click at [539, 459] on link "Page Next" at bounding box center [542, 473] width 32 height 29
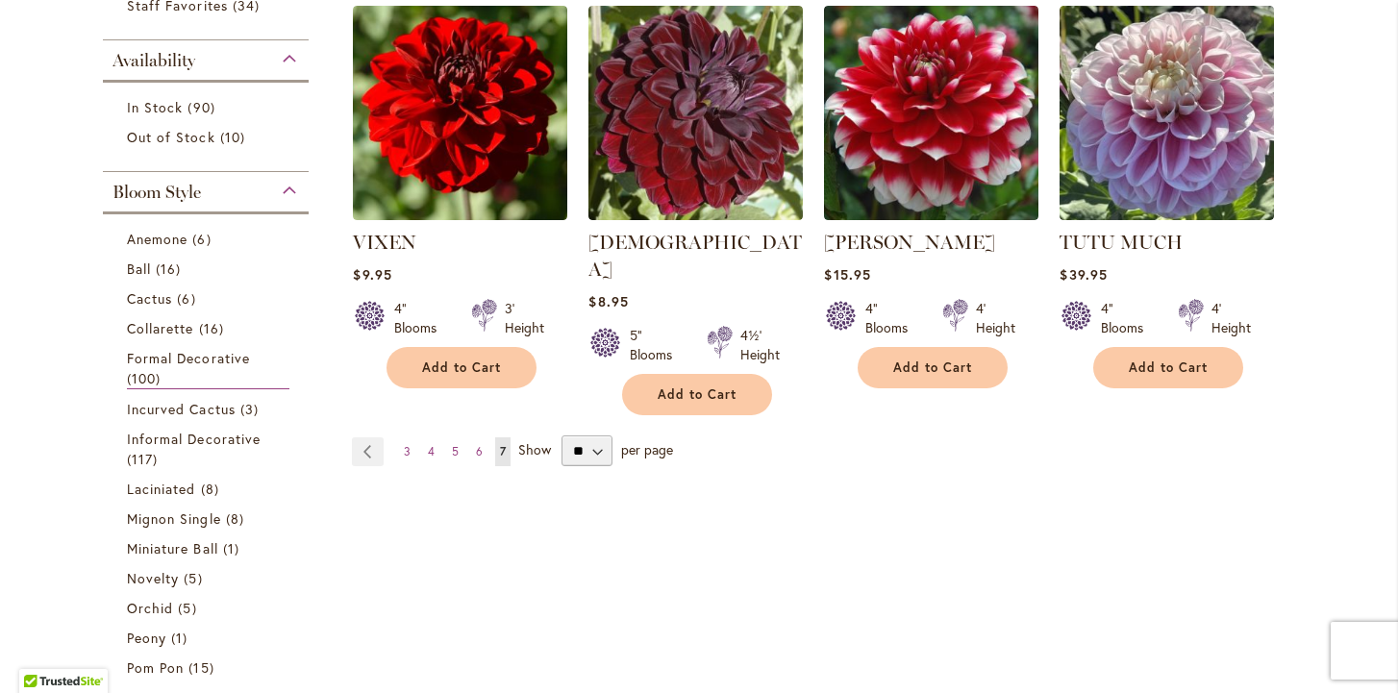
scroll to position [382, 0]
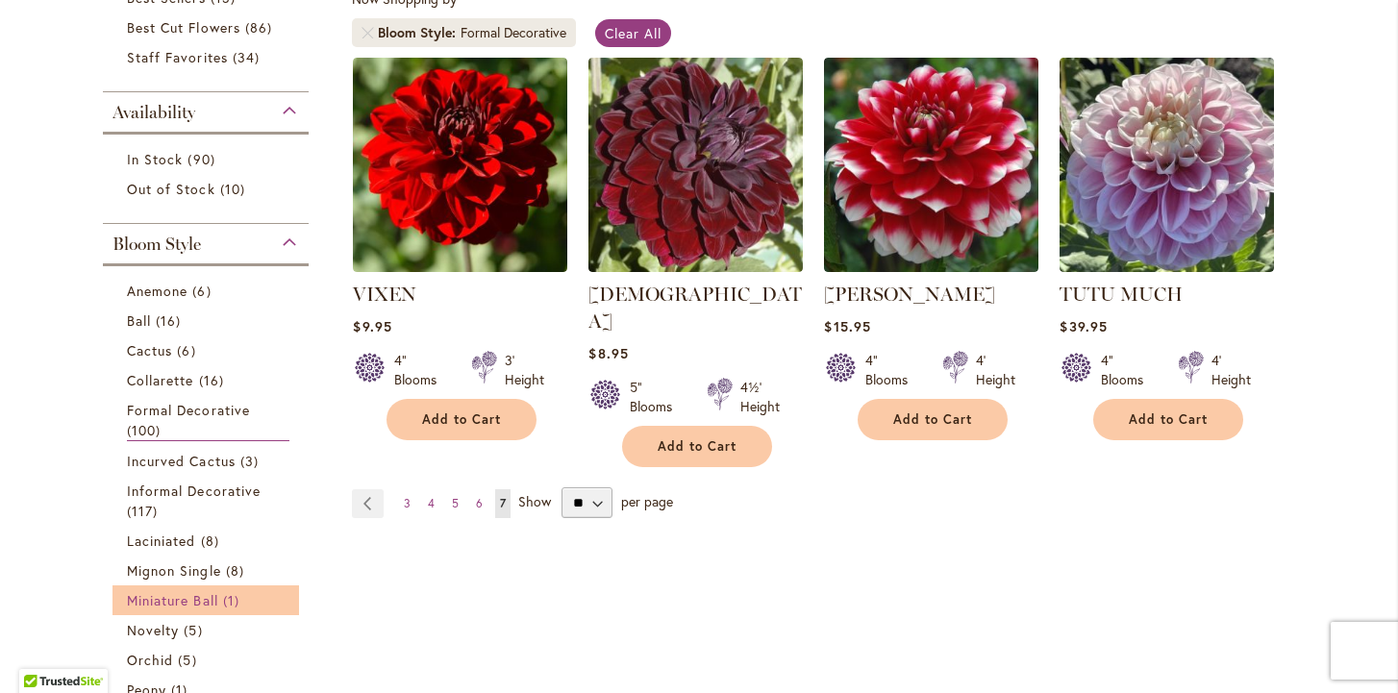
click at [197, 602] on span "Miniature Ball" at bounding box center [172, 600] width 91 height 18
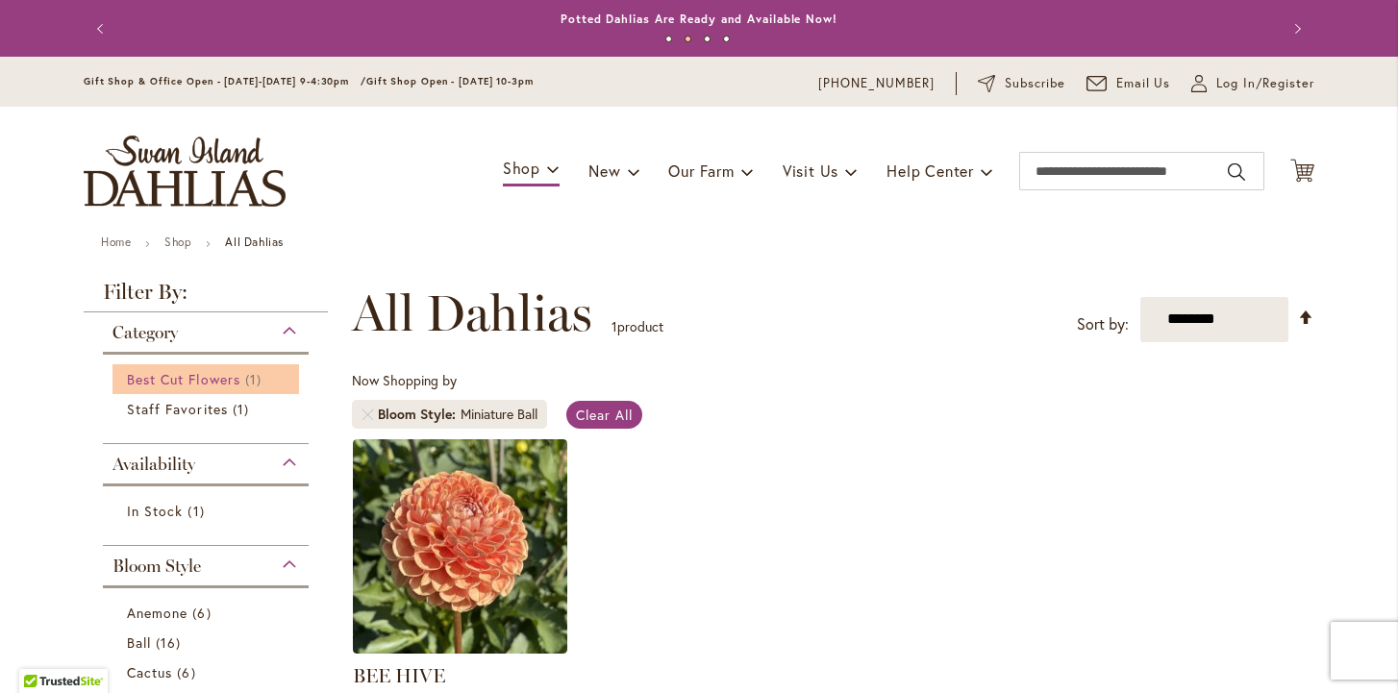
click at [233, 386] on span "Best Cut Flowers" at bounding box center [183, 379] width 113 height 18
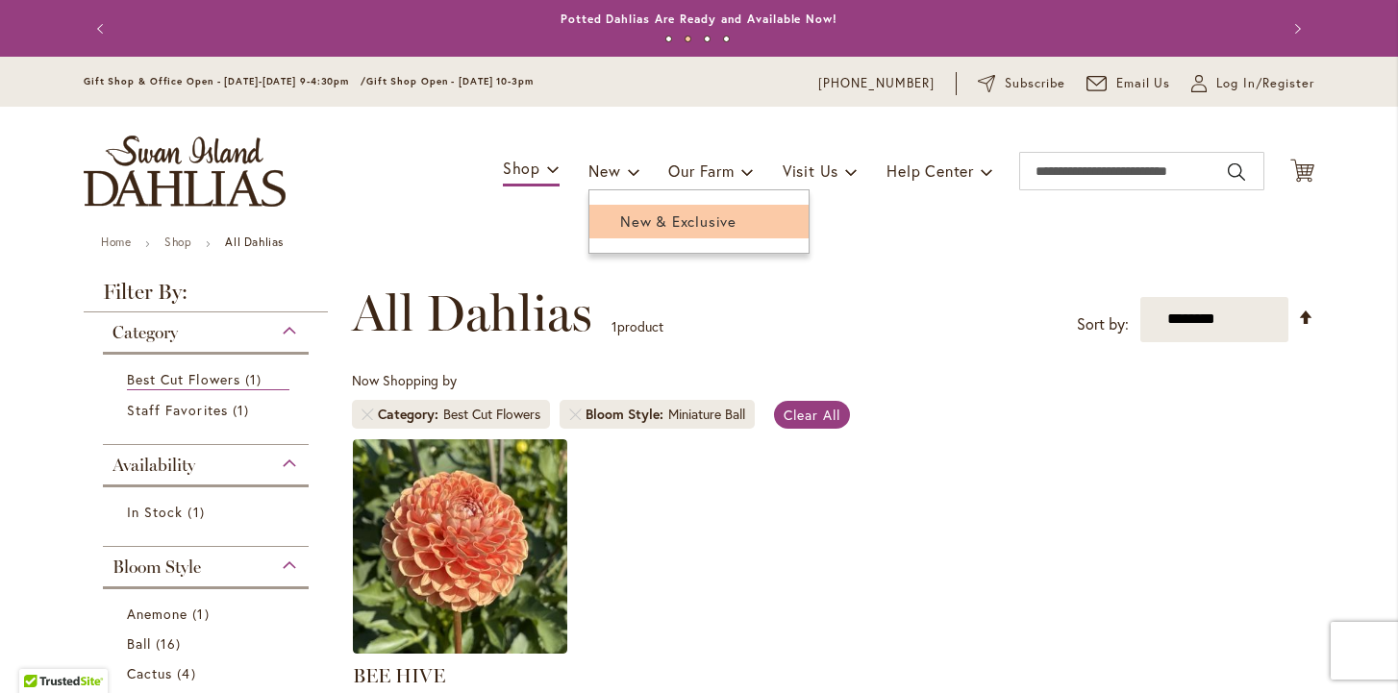
click at [628, 219] on span "New & Exclusive" at bounding box center [678, 221] width 116 height 19
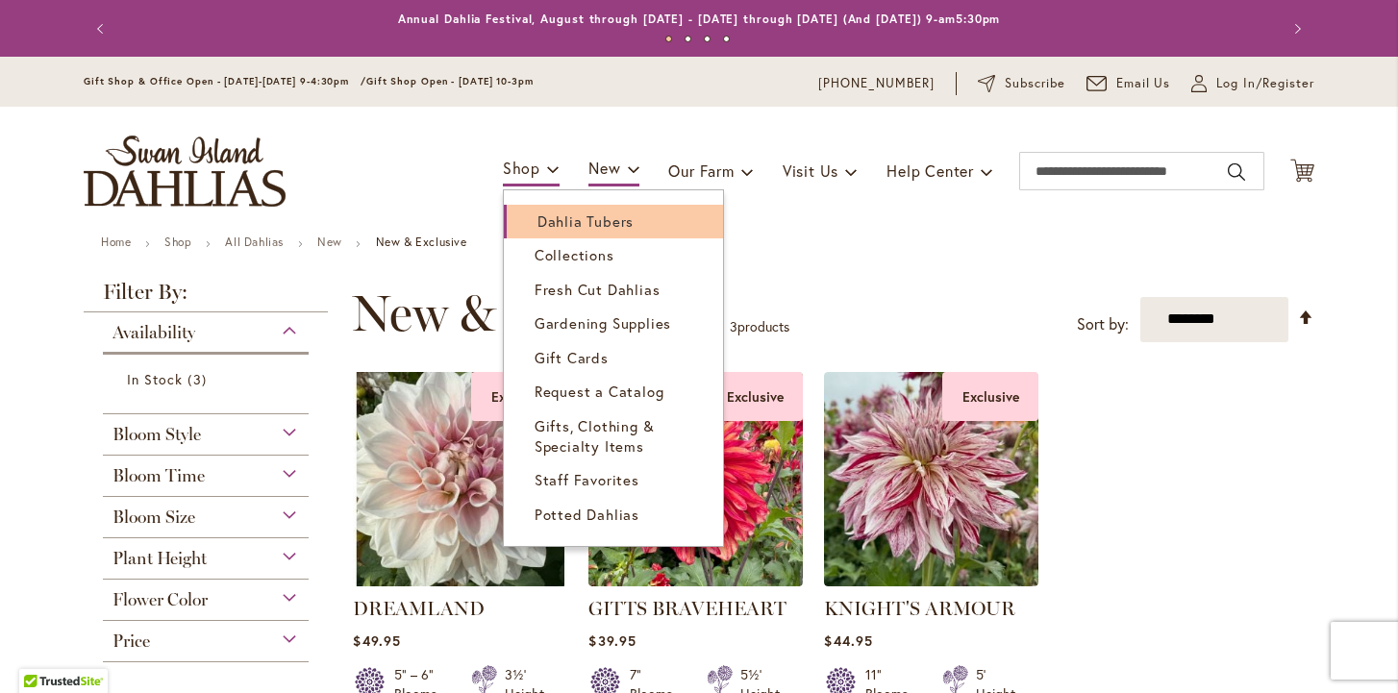
click at [551, 219] on span "Dahlia Tubers" at bounding box center [586, 221] width 96 height 19
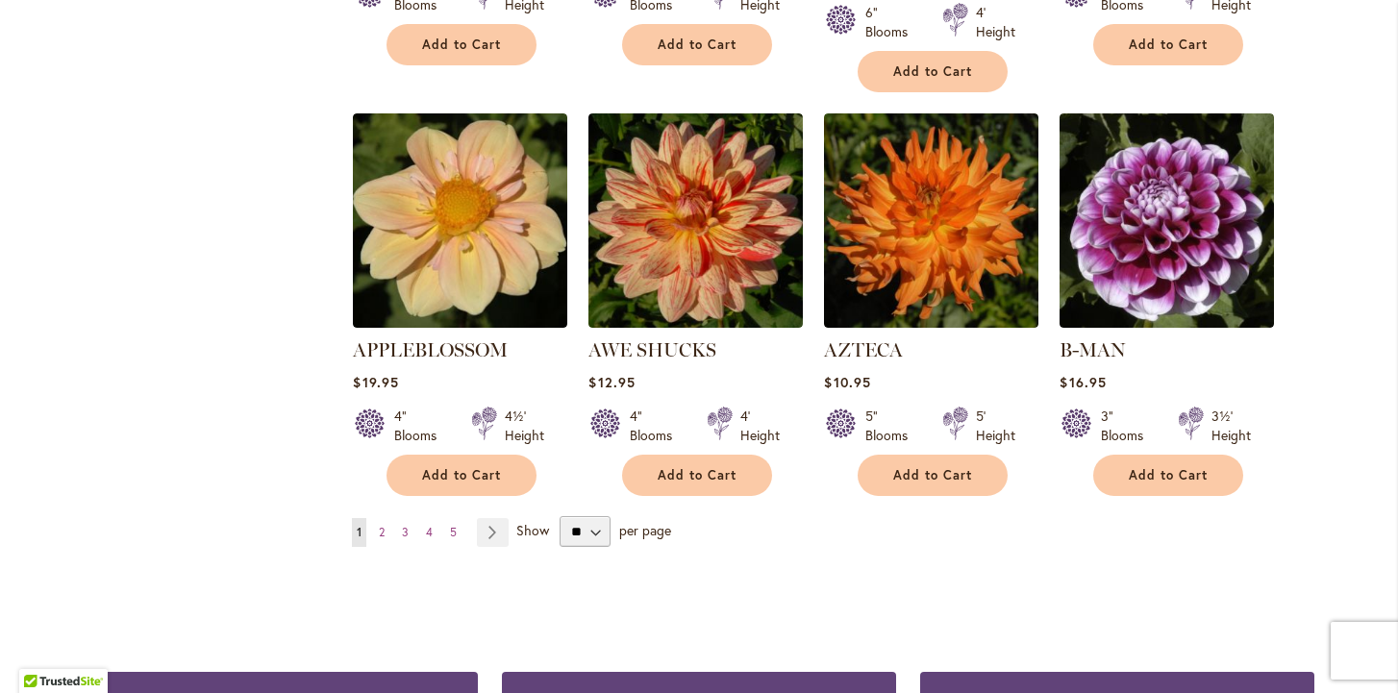
scroll to position [1625, 0]
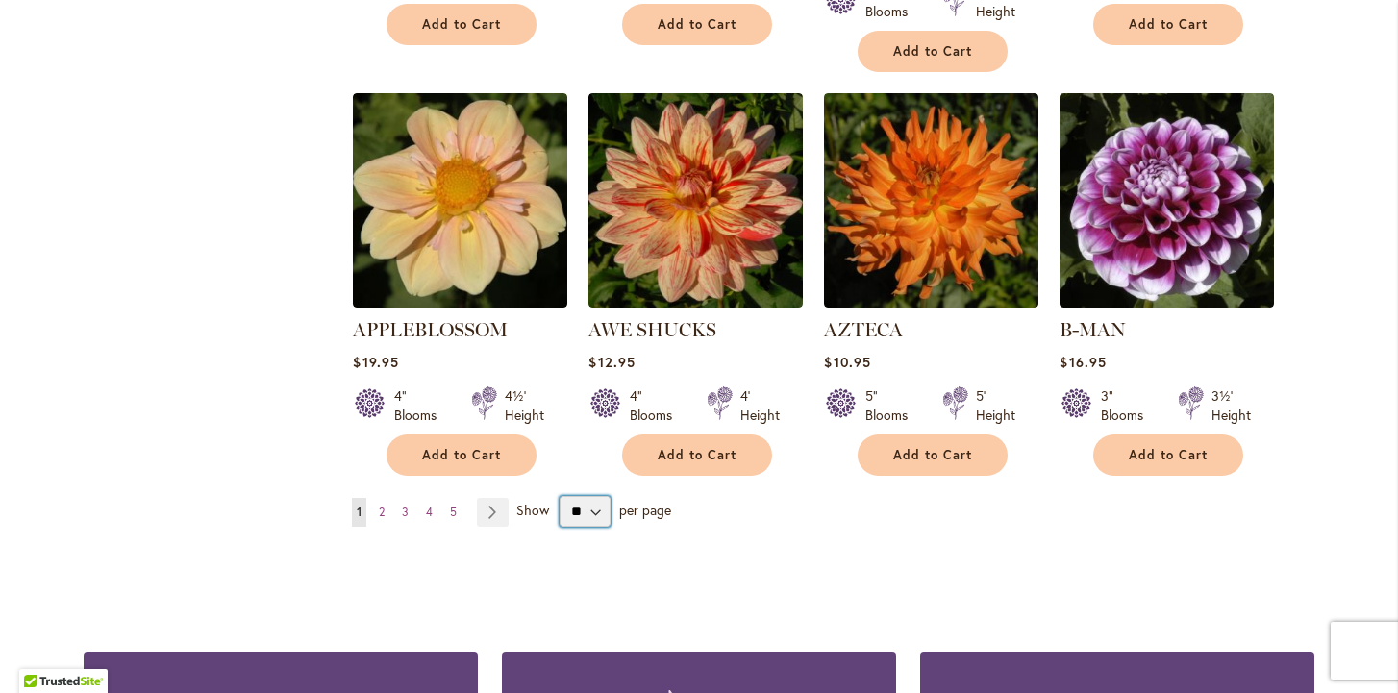
select select "**"
click option "**" at bounding box center [0, 0] width 0 height 0
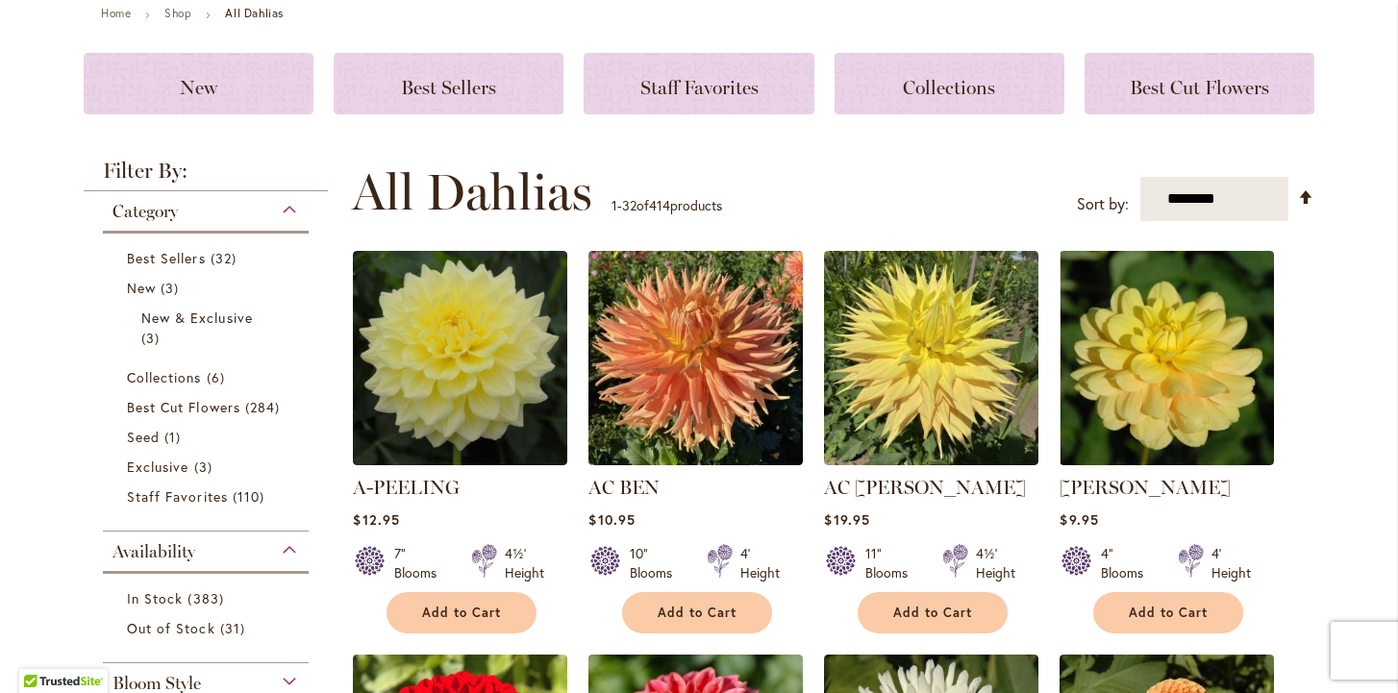
scroll to position [240, 0]
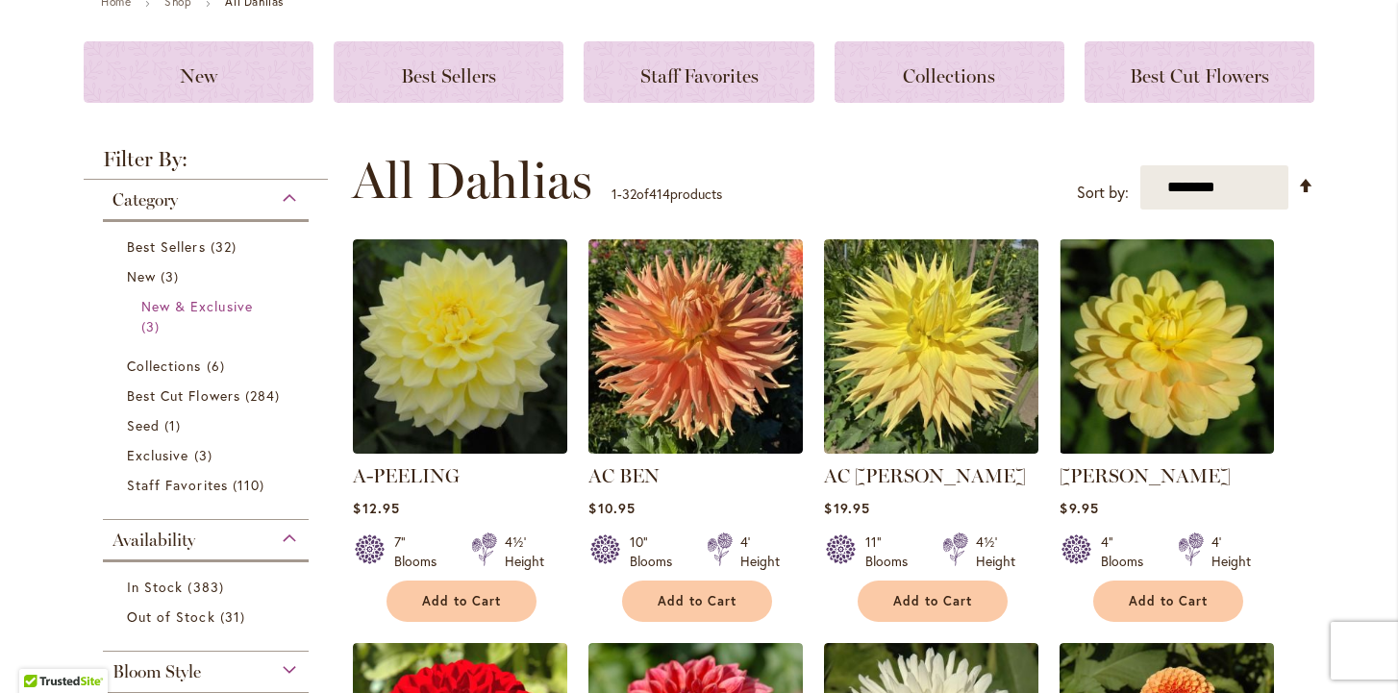
click at [168, 336] on link "New & Exclusive 3 items" at bounding box center [208, 316] width 134 height 40
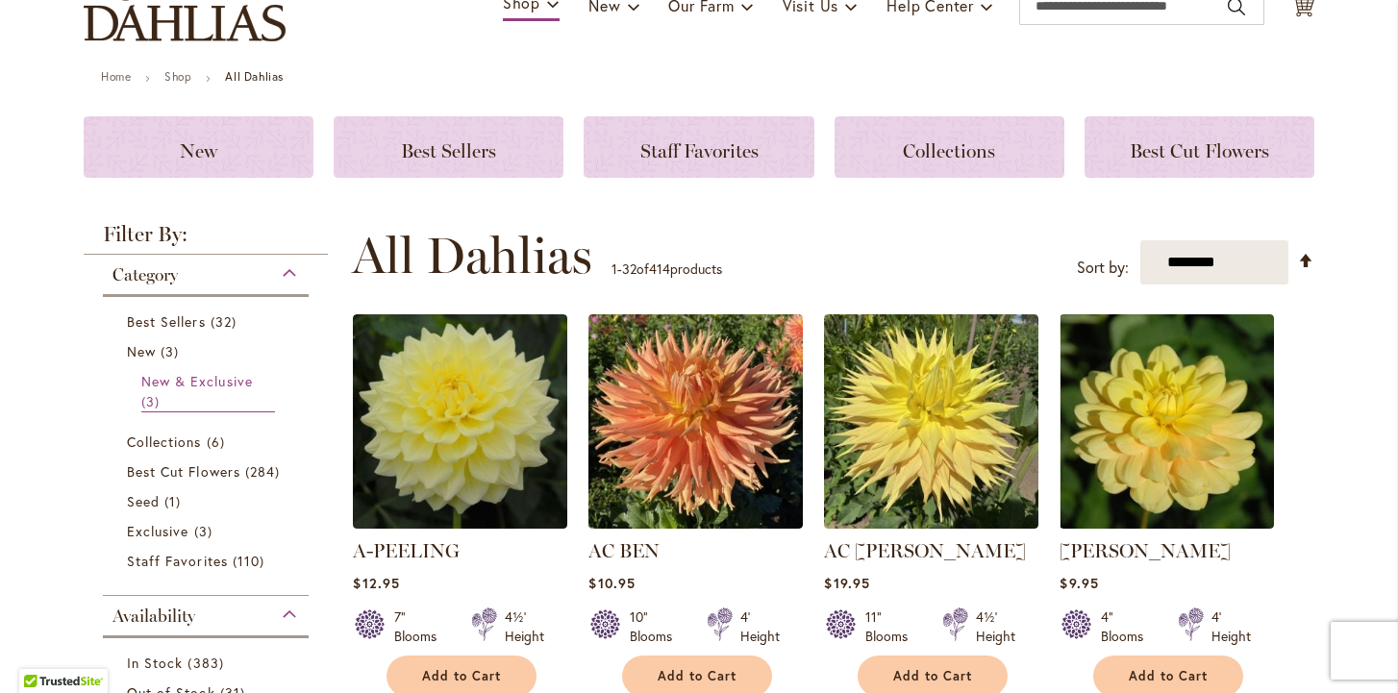
scroll to position [164, 0]
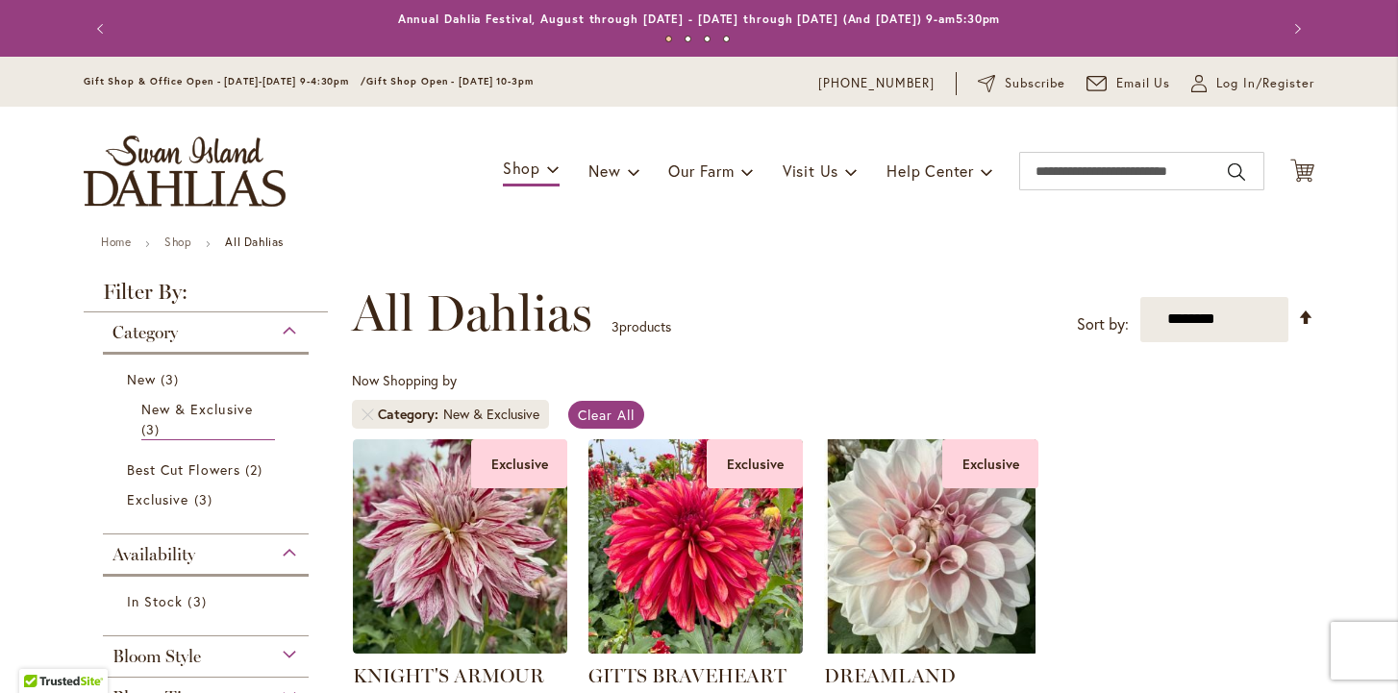
scroll to position [298, 0]
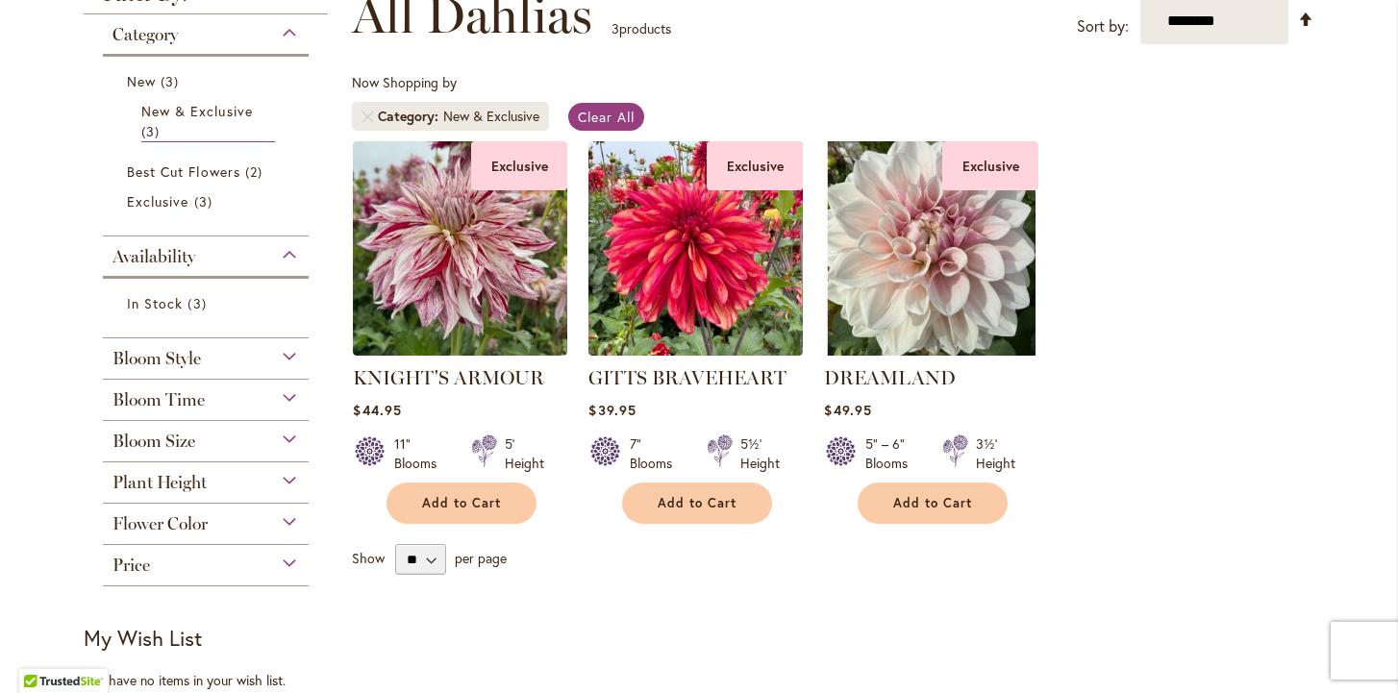
click at [277, 442] on div "Bloom Size" at bounding box center [206, 436] width 206 height 31
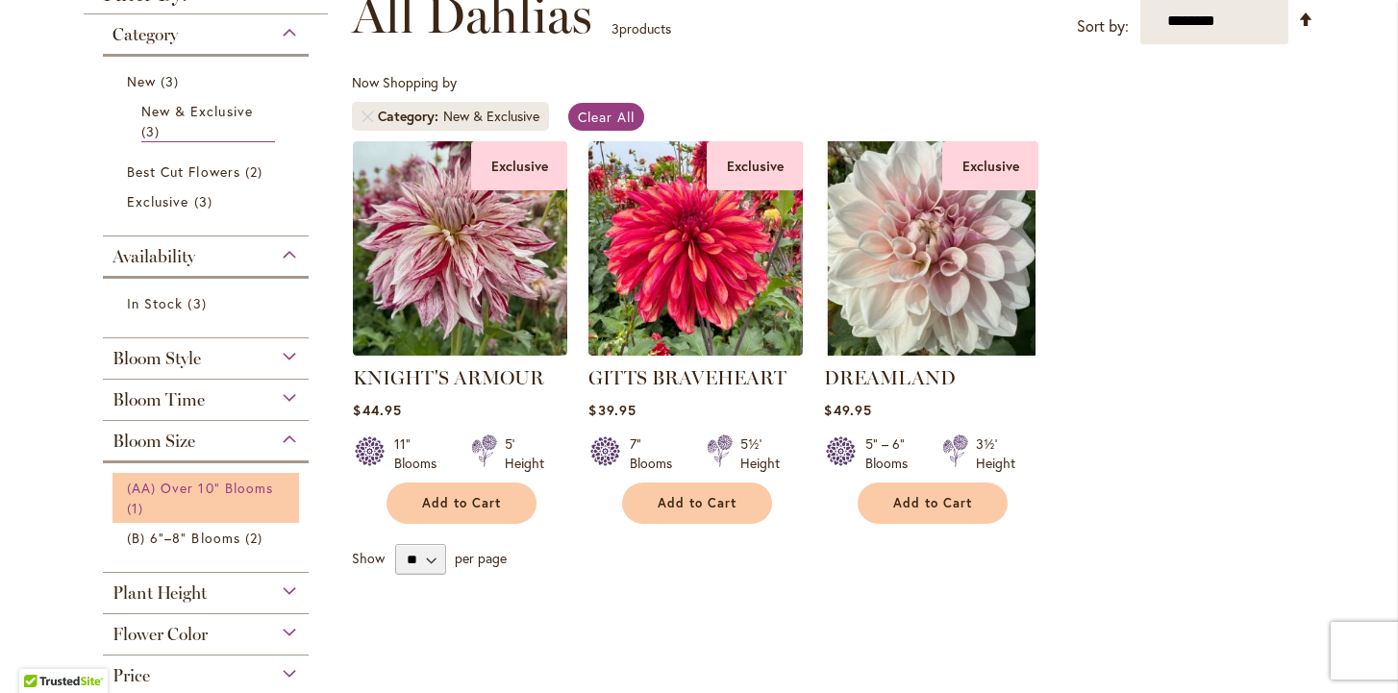
click at [259, 493] on span "(AA) Over 10" Blooms" at bounding box center [200, 488] width 146 height 18
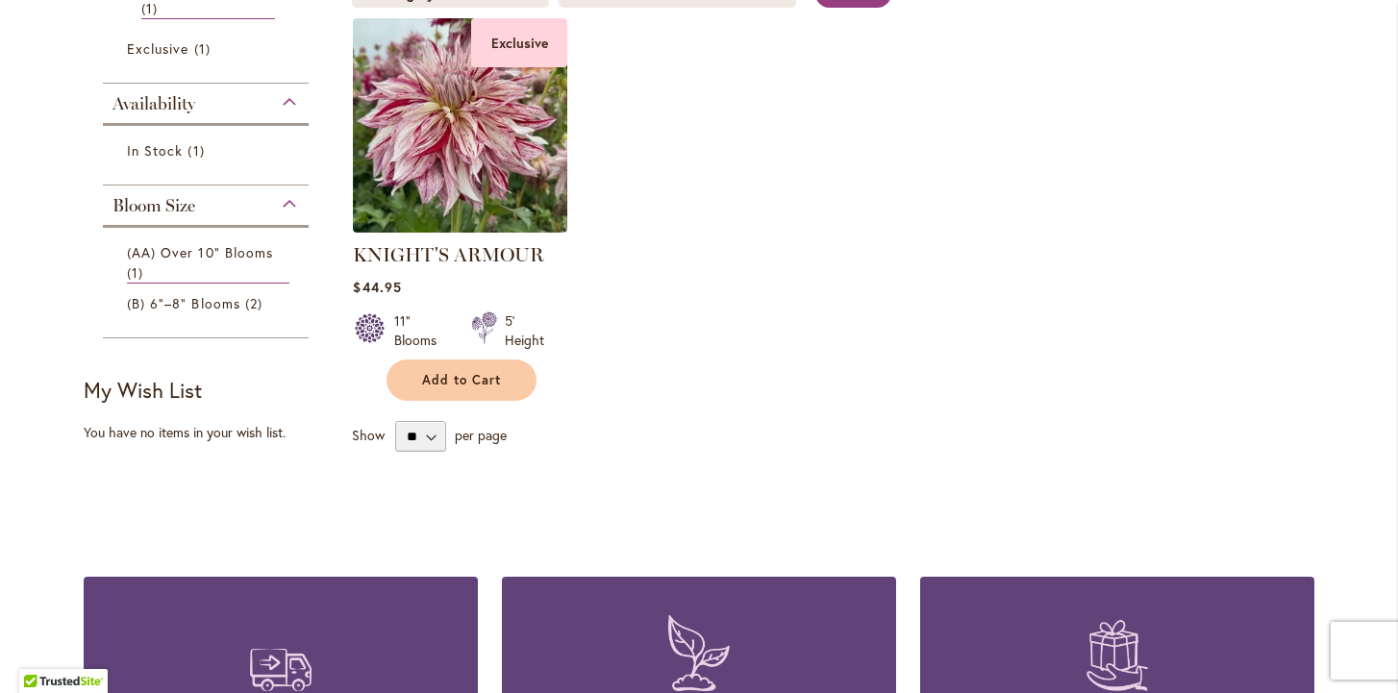
scroll to position [418, 0]
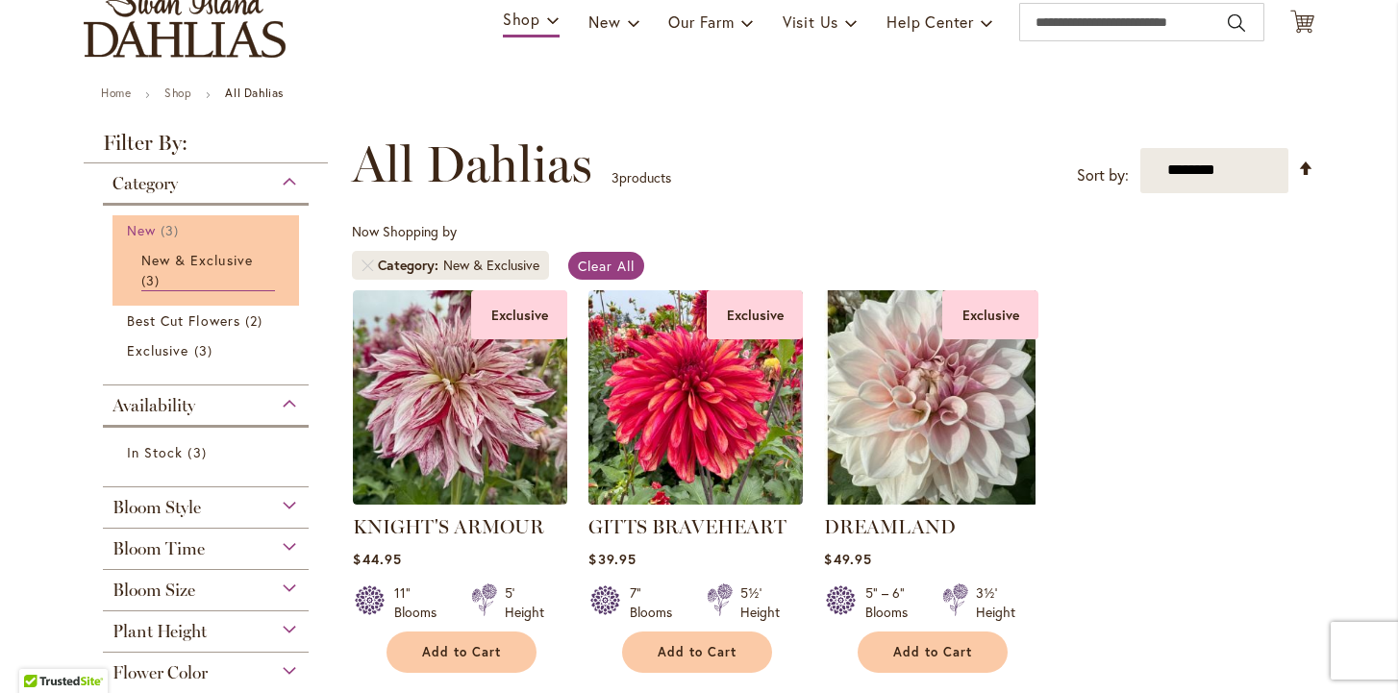
scroll to position [150, 0]
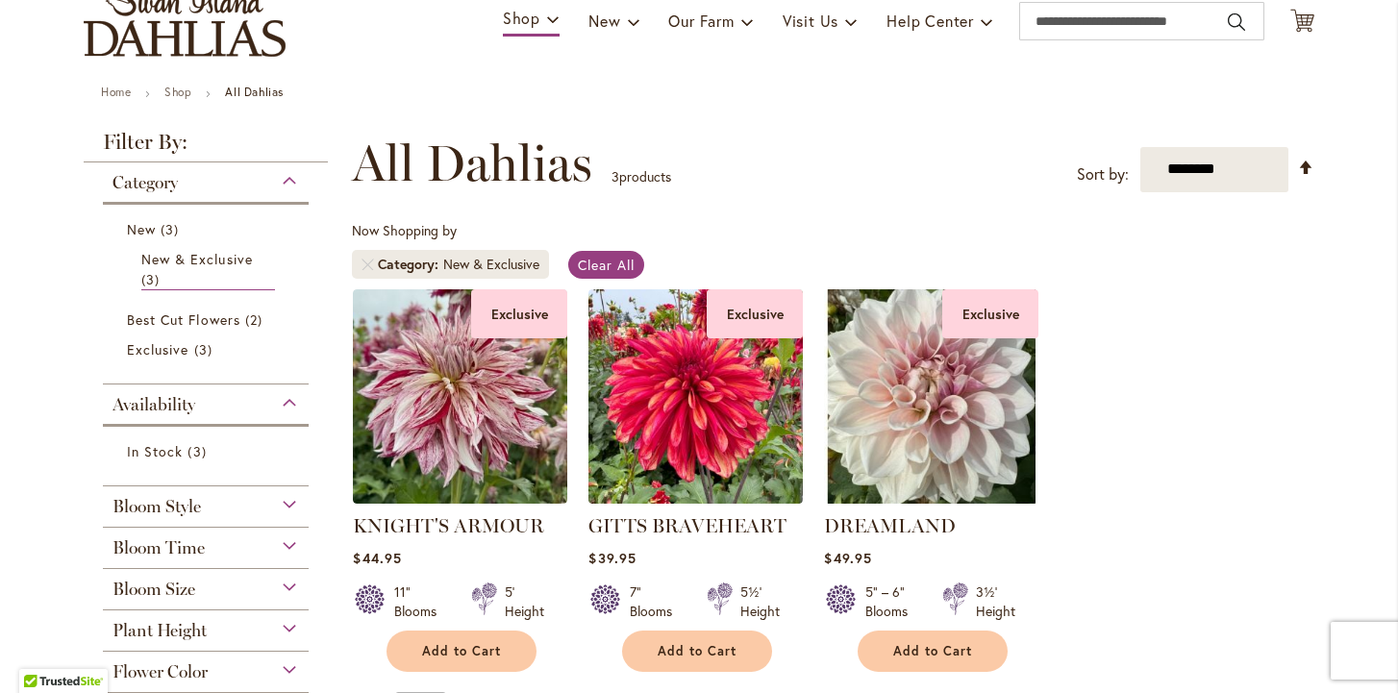
click at [288, 588] on div "Bloom Size" at bounding box center [206, 584] width 206 height 31
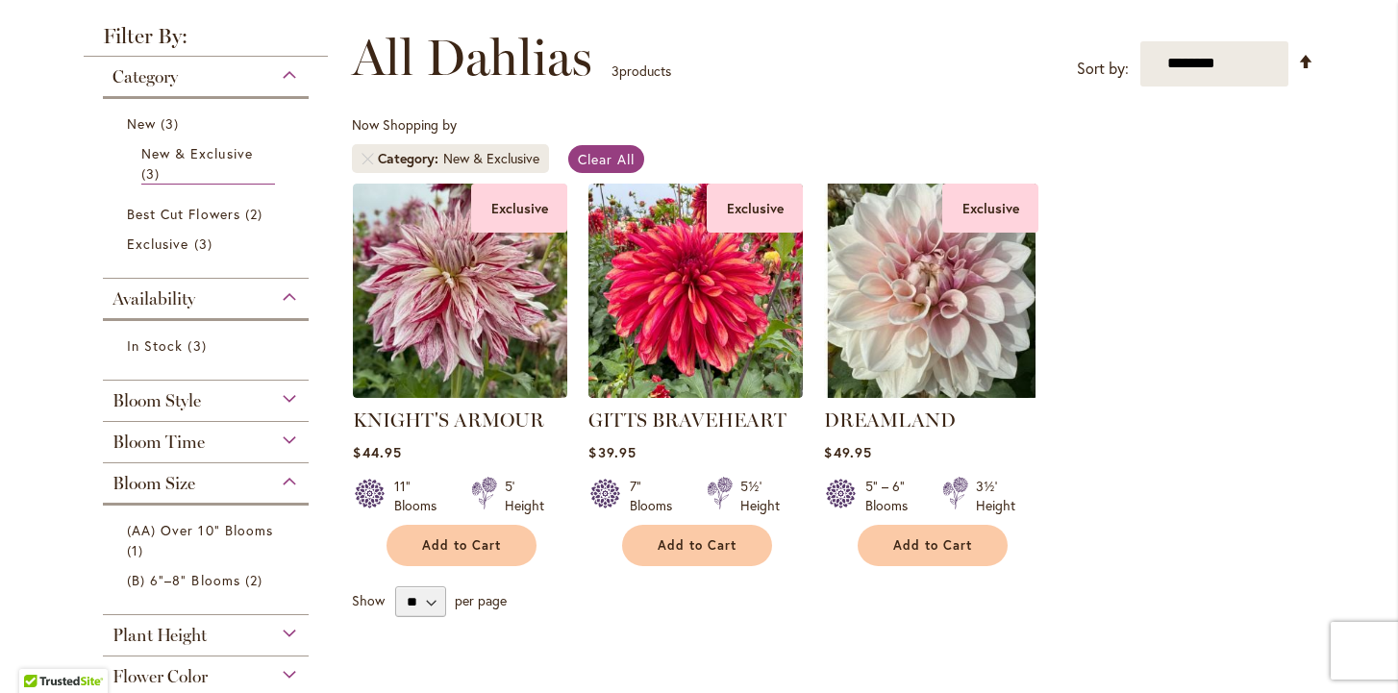
scroll to position [259, 0]
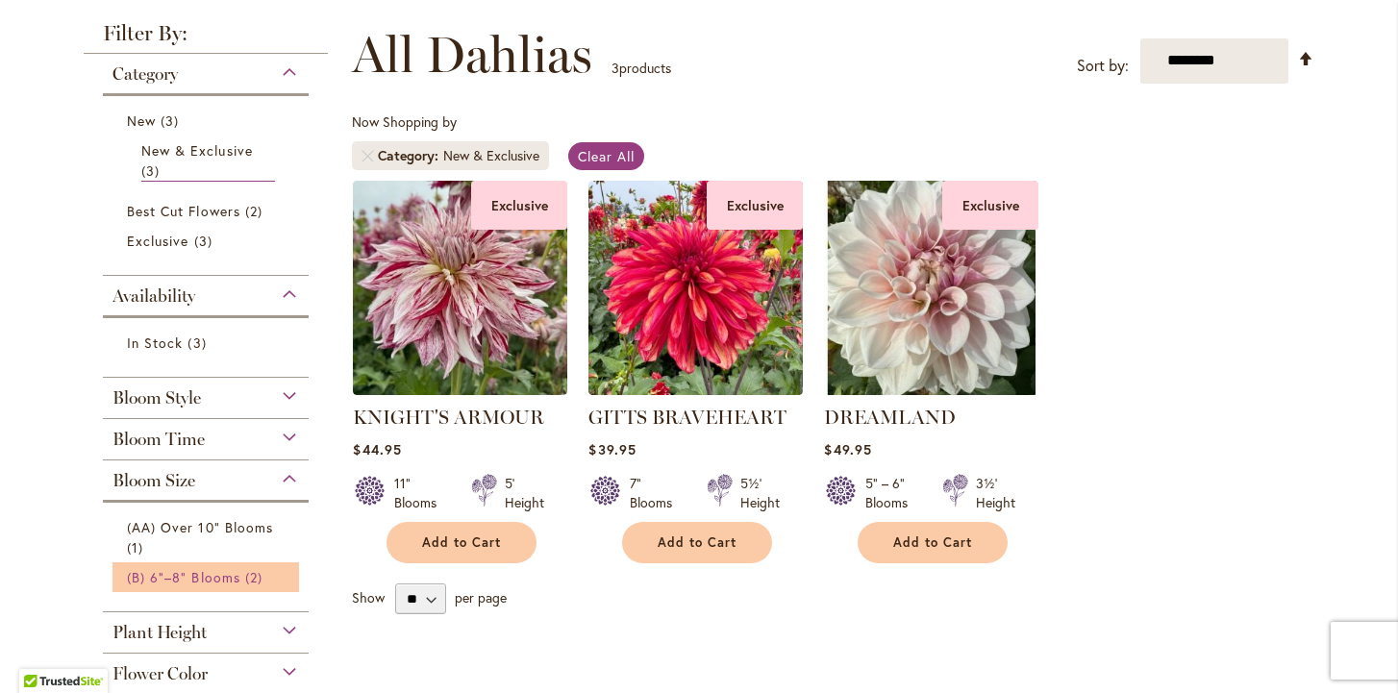
click at [211, 582] on span "(B) 6"–8" Blooms" at bounding box center [183, 577] width 113 height 18
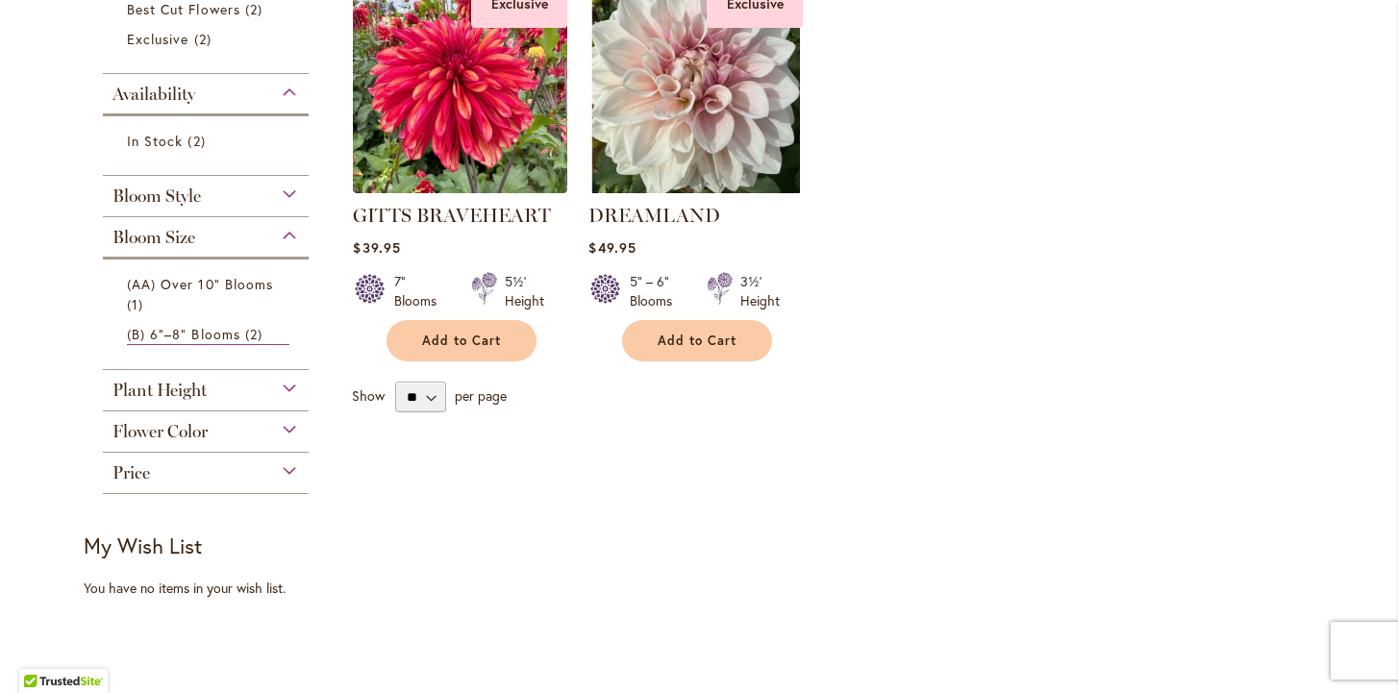
scroll to position [478, 0]
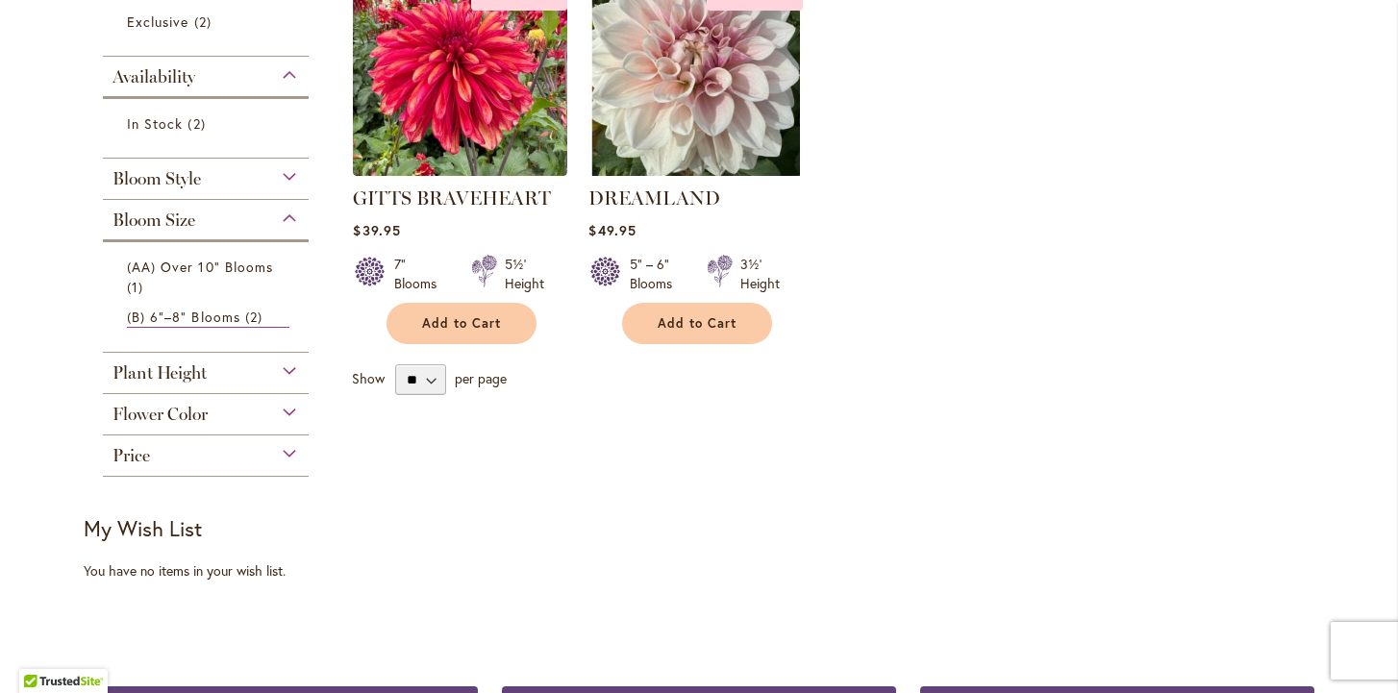
click at [287, 225] on div "Bloom Size" at bounding box center [206, 215] width 206 height 31
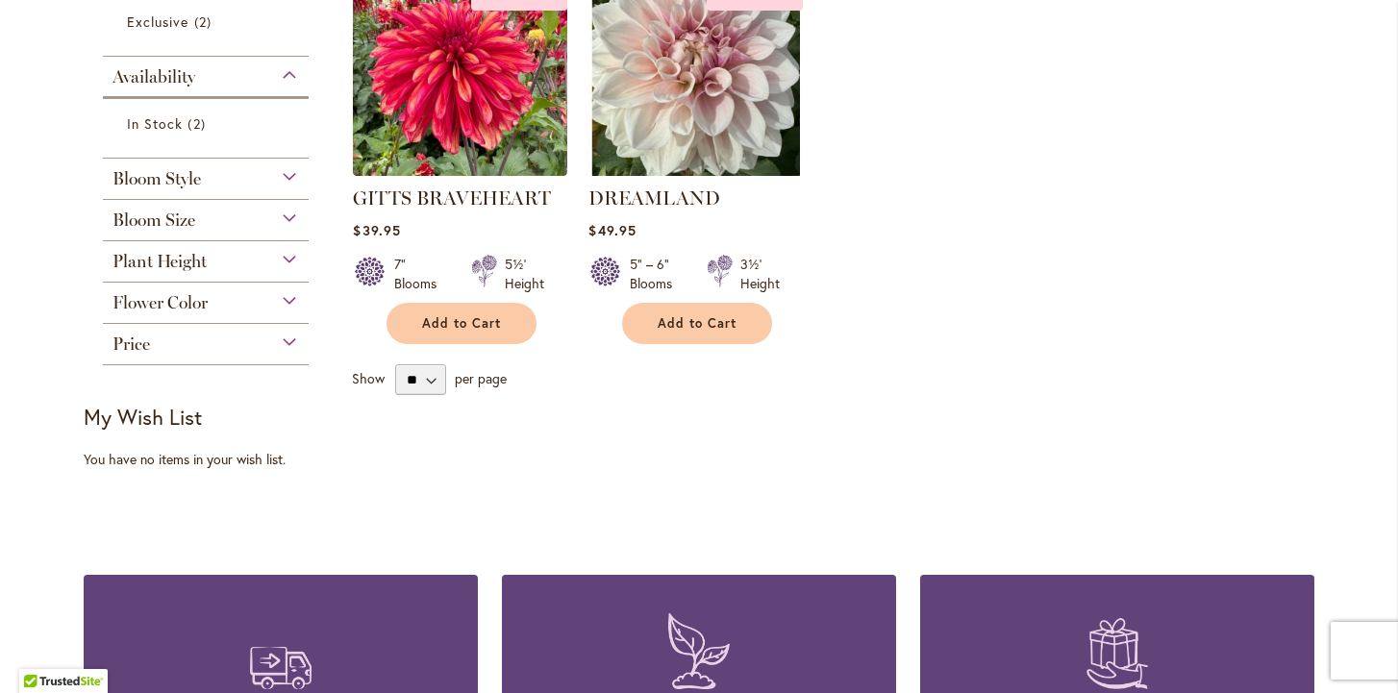
click at [287, 225] on div "Bloom Size" at bounding box center [206, 215] width 206 height 31
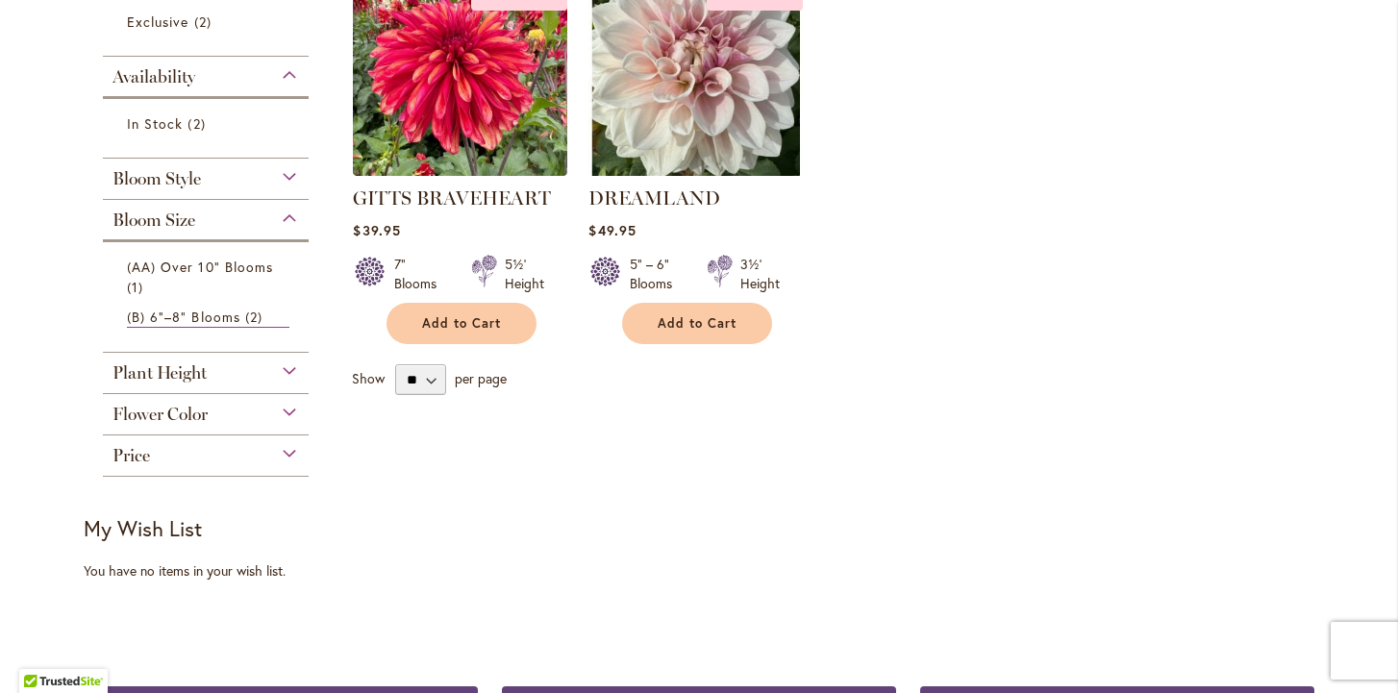
click at [289, 178] on div "Bloom Style" at bounding box center [206, 174] width 206 height 31
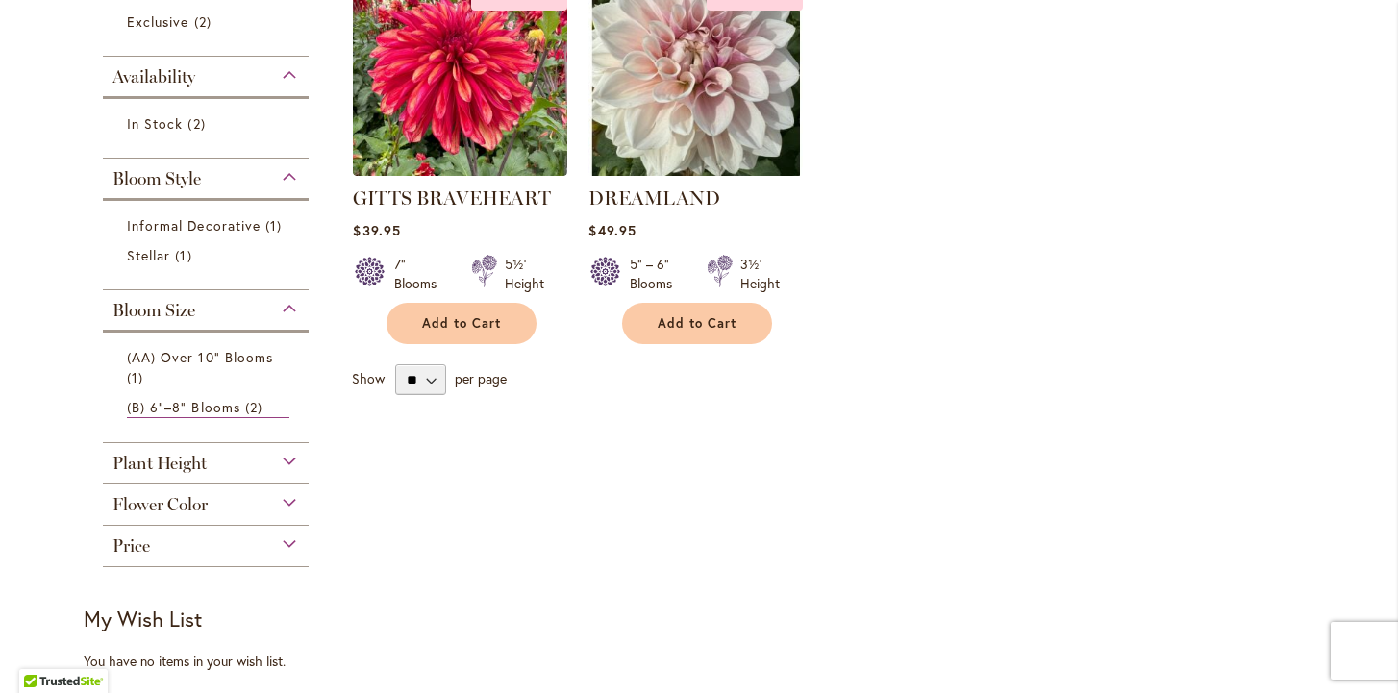
click at [163, 465] on span "Plant Height" at bounding box center [160, 463] width 94 height 21
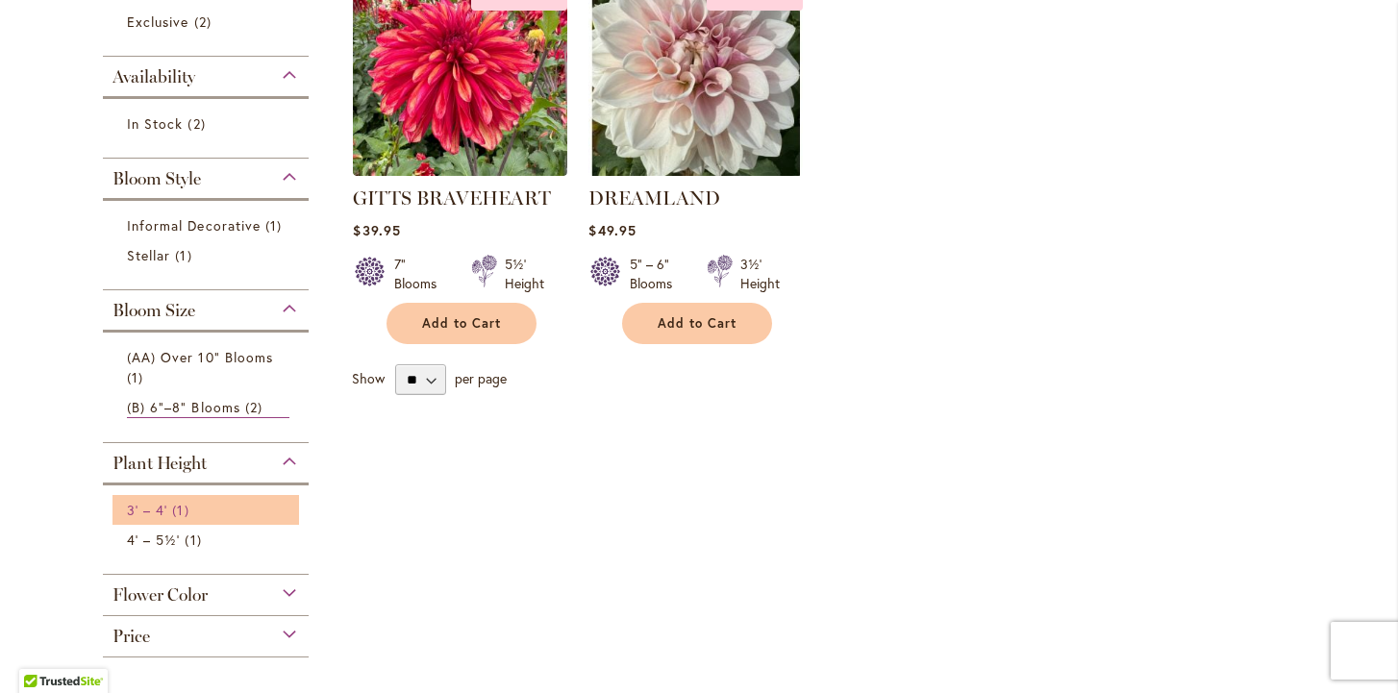
click at [163, 512] on span "3' – 4'" at bounding box center [147, 510] width 40 height 18
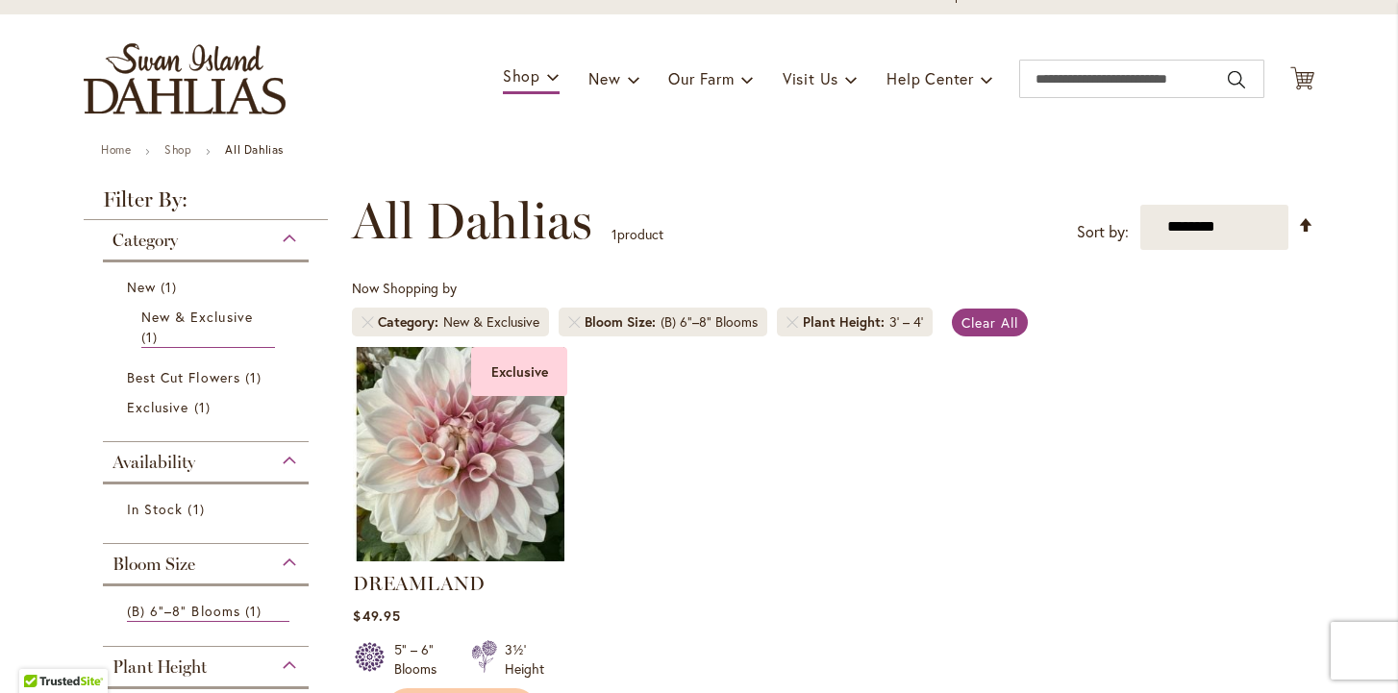
scroll to position [99, 0]
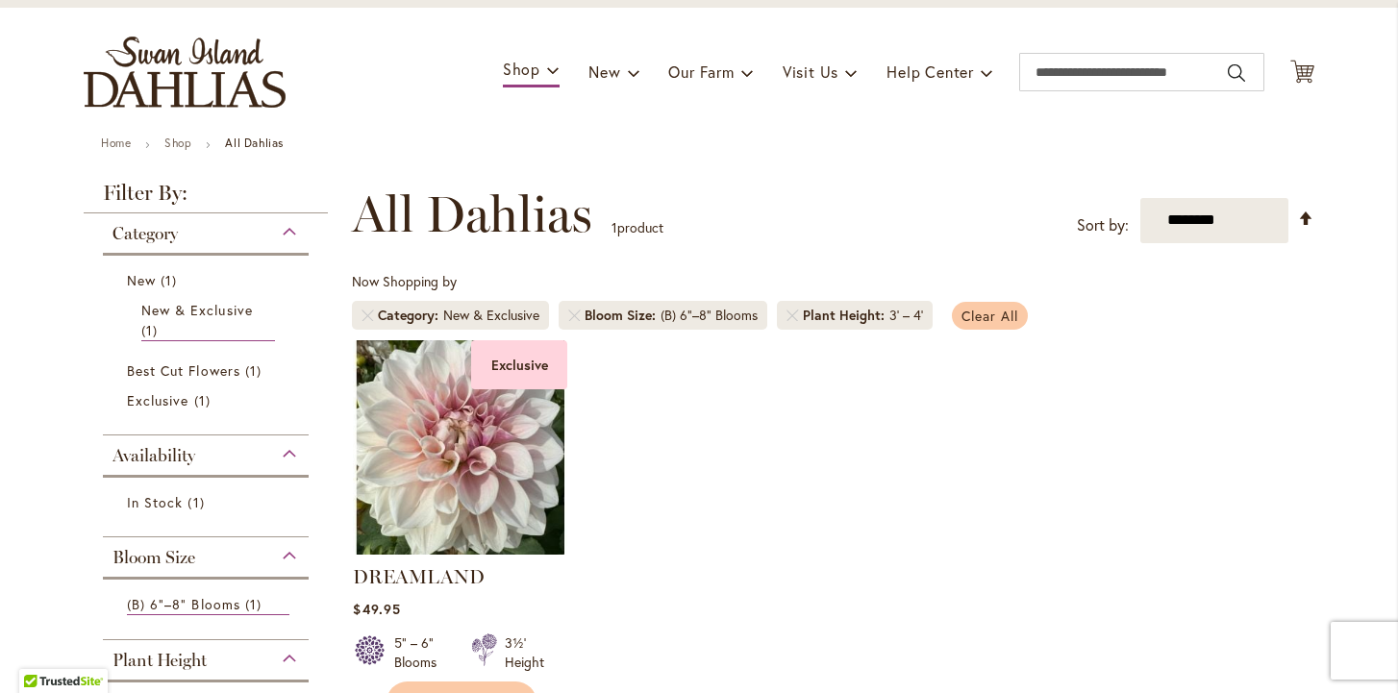
click at [987, 306] on link "Clear All" at bounding box center [990, 316] width 76 height 28
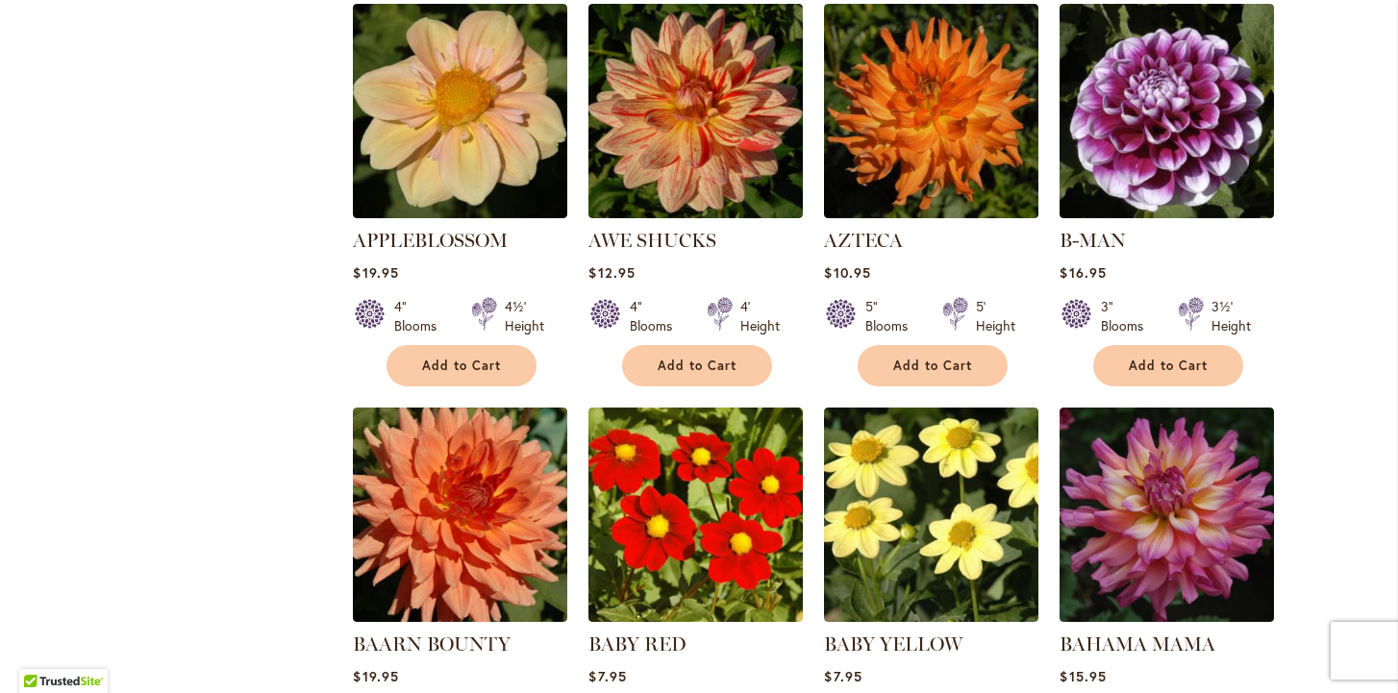
scroll to position [1728, 0]
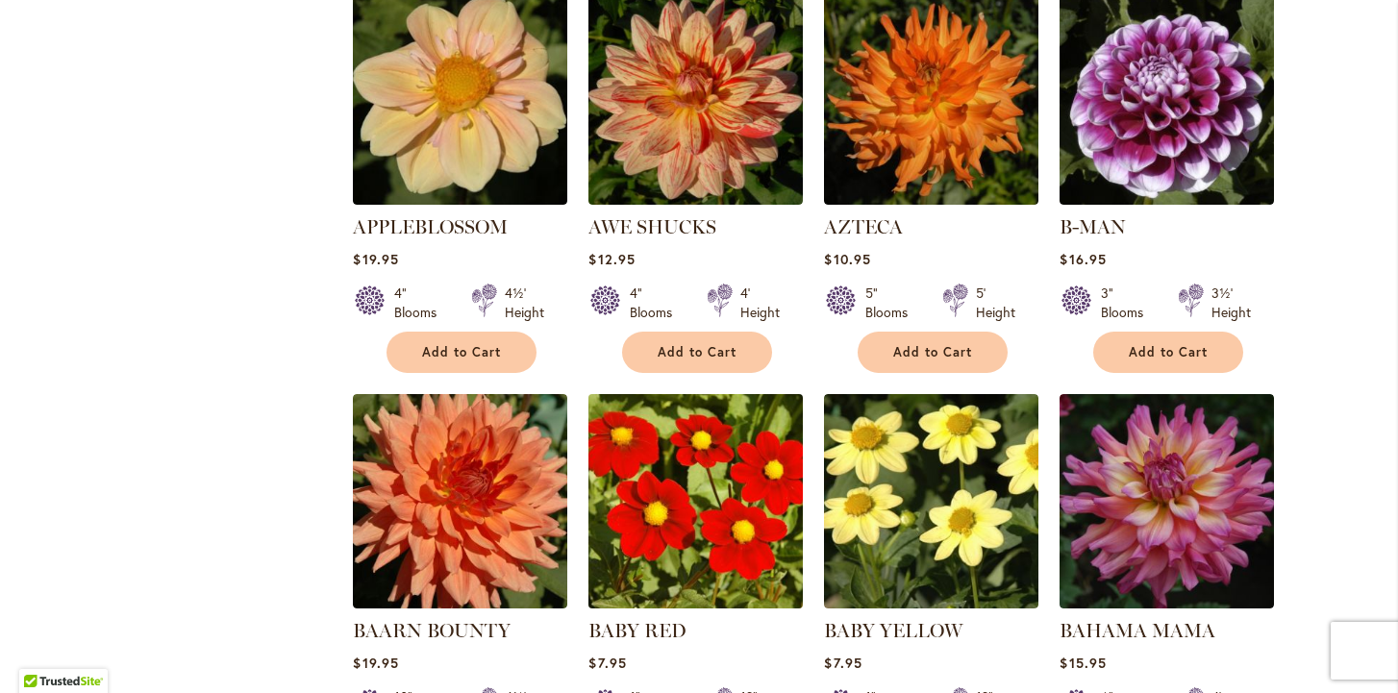
click at [750, 480] on img at bounding box center [696, 501] width 225 height 225
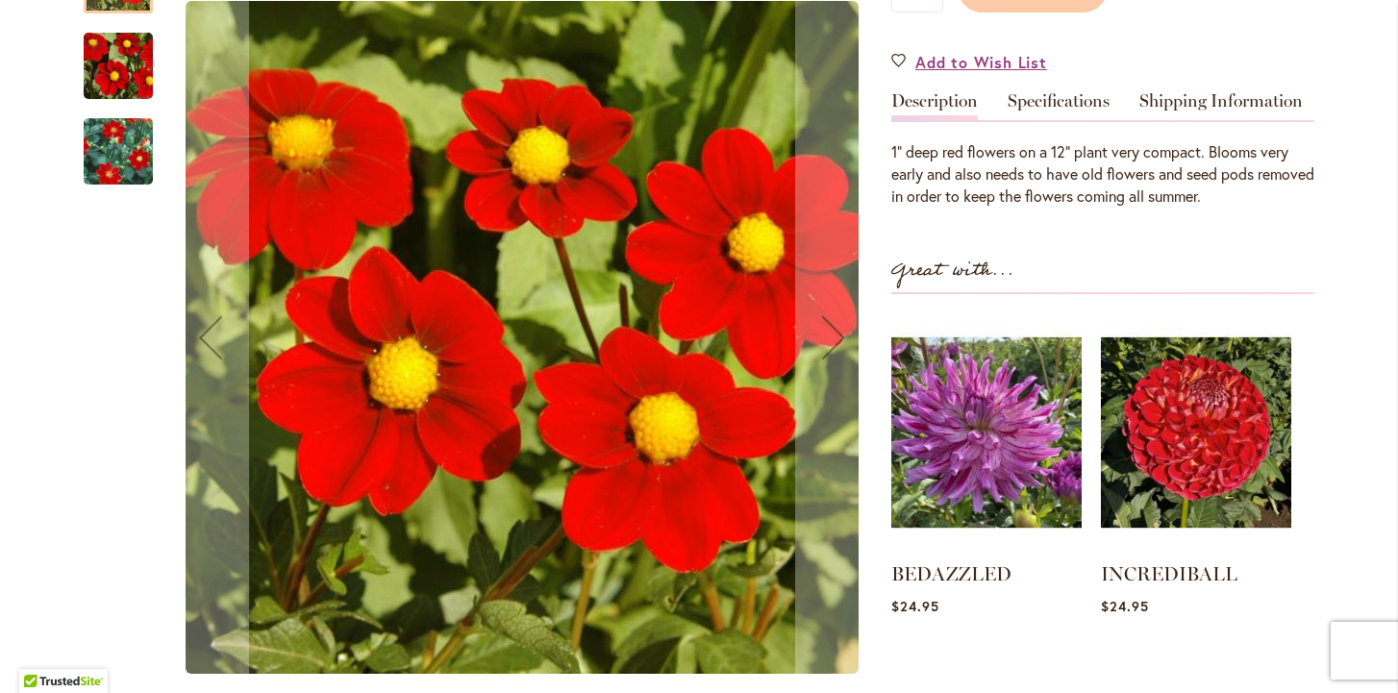
scroll to position [553, 0]
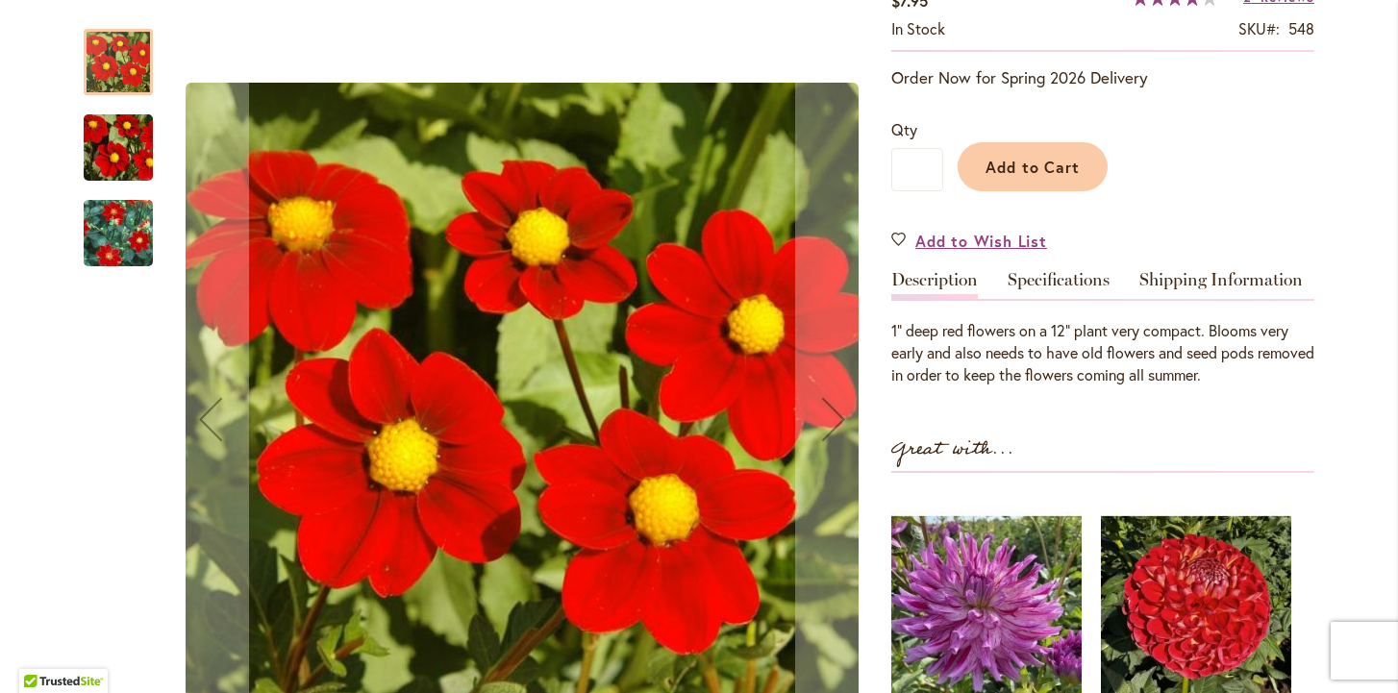
click at [750, 480] on img "BABY RED" at bounding box center [522, 419] width 673 height 673
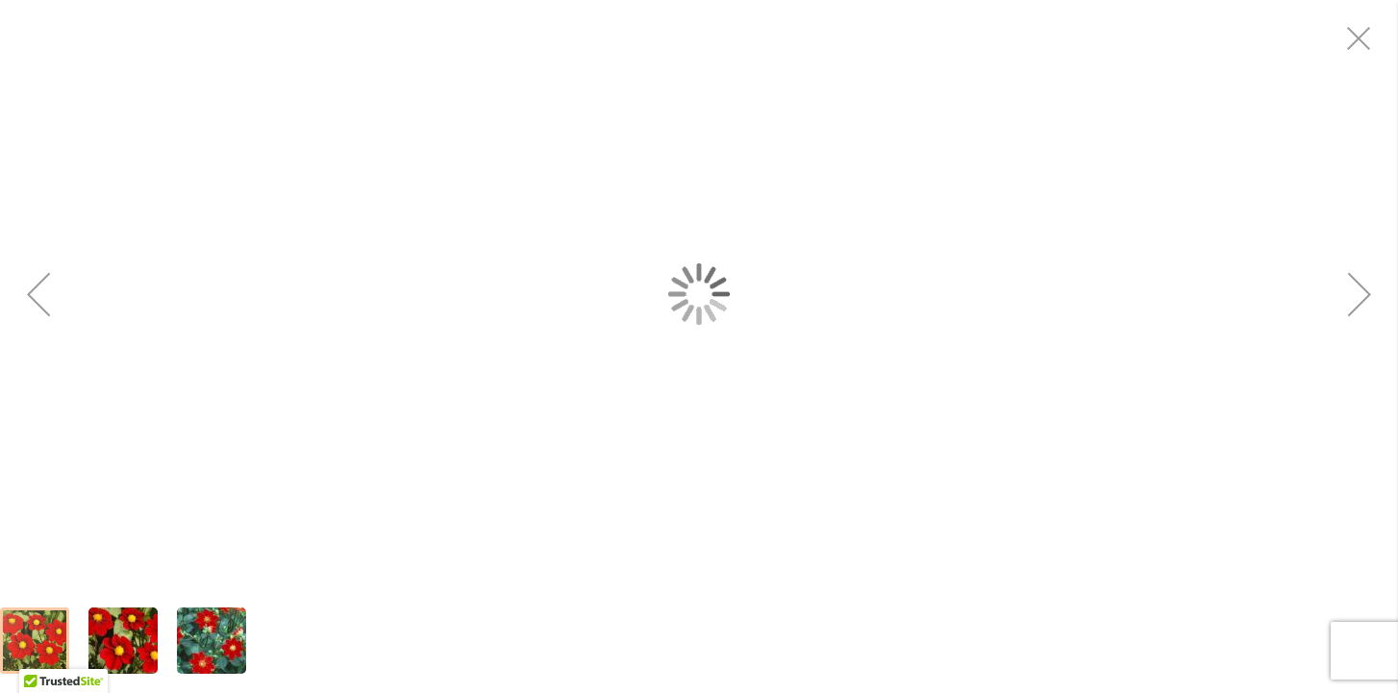
scroll to position [369, 0]
